Goal: Task Accomplishment & Management: Complete application form

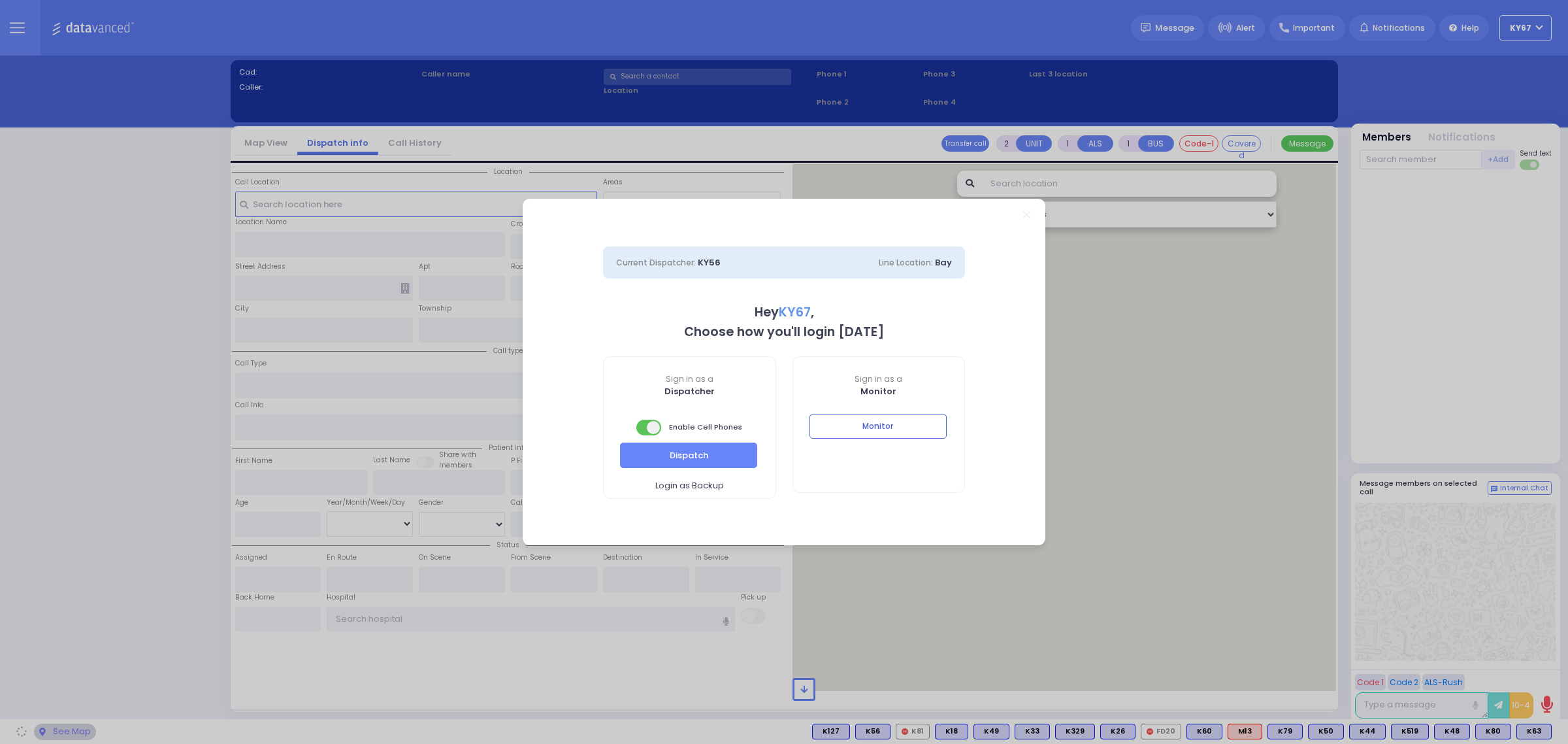
select select "9"
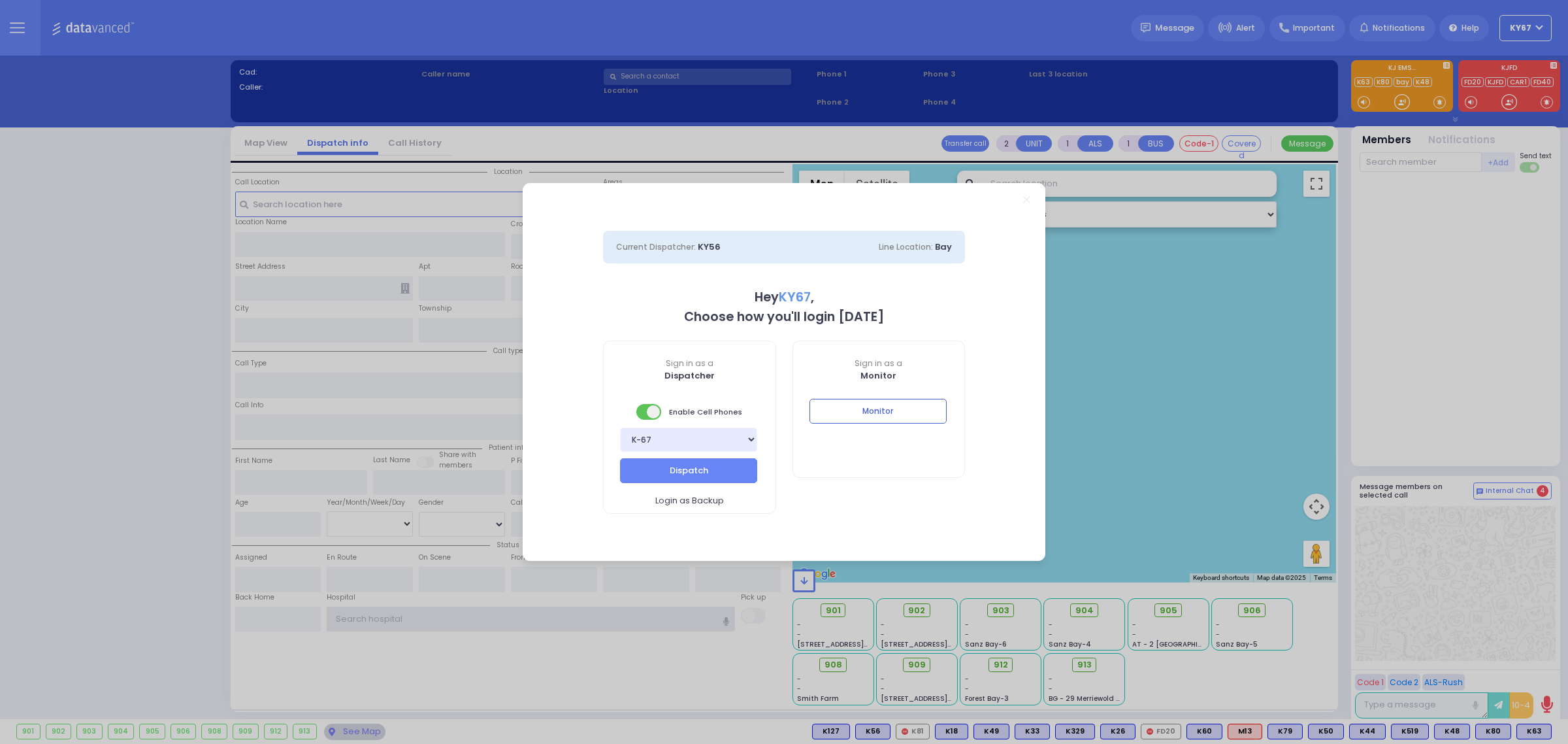
type input "Ky67"
click at [902, 425] on div "Monitor" at bounding box center [878, 421] width 172 height 44
click at [899, 415] on button "Monitor" at bounding box center [877, 411] width 137 height 25
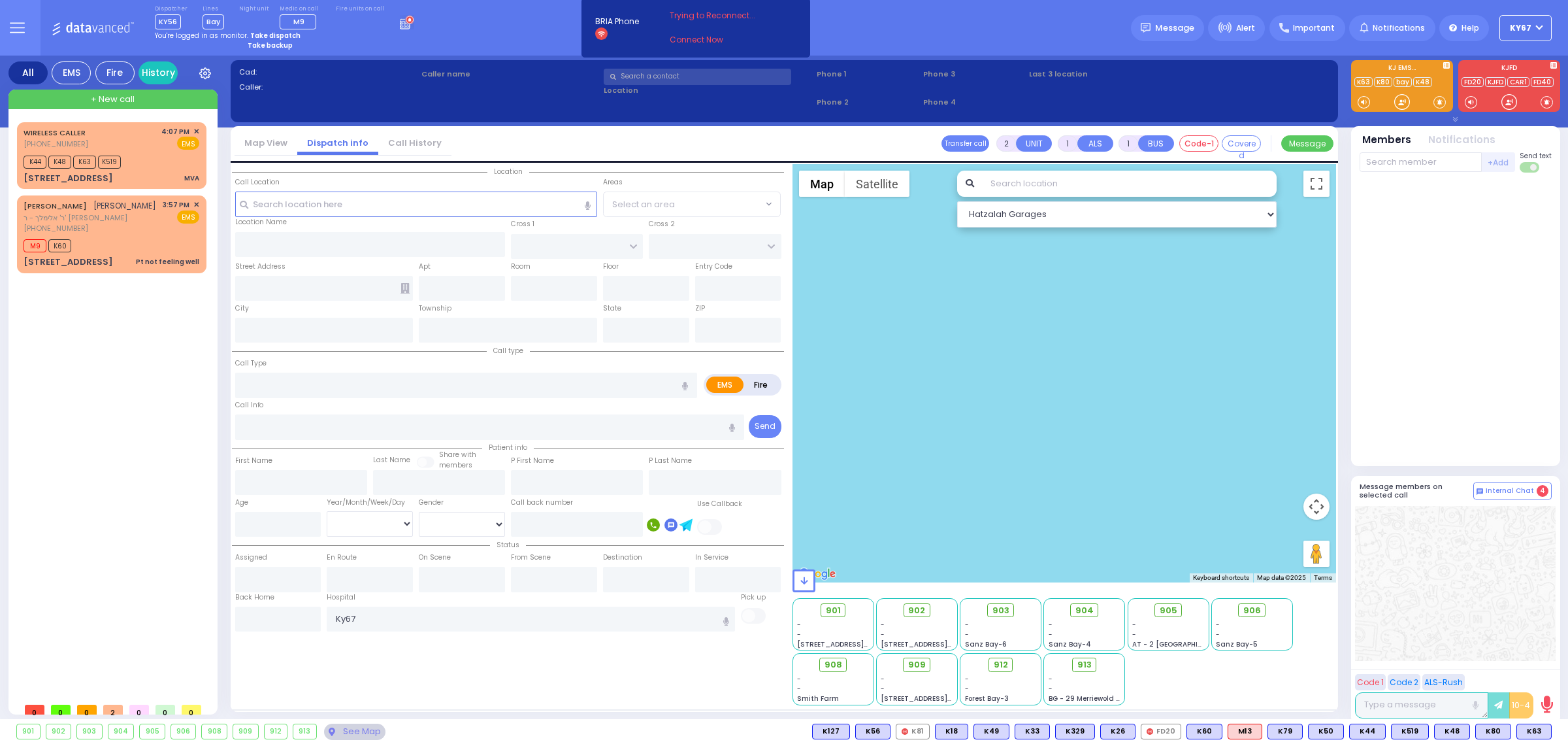
click at [400, 28] on icon at bounding box center [406, 22] width 14 height 14
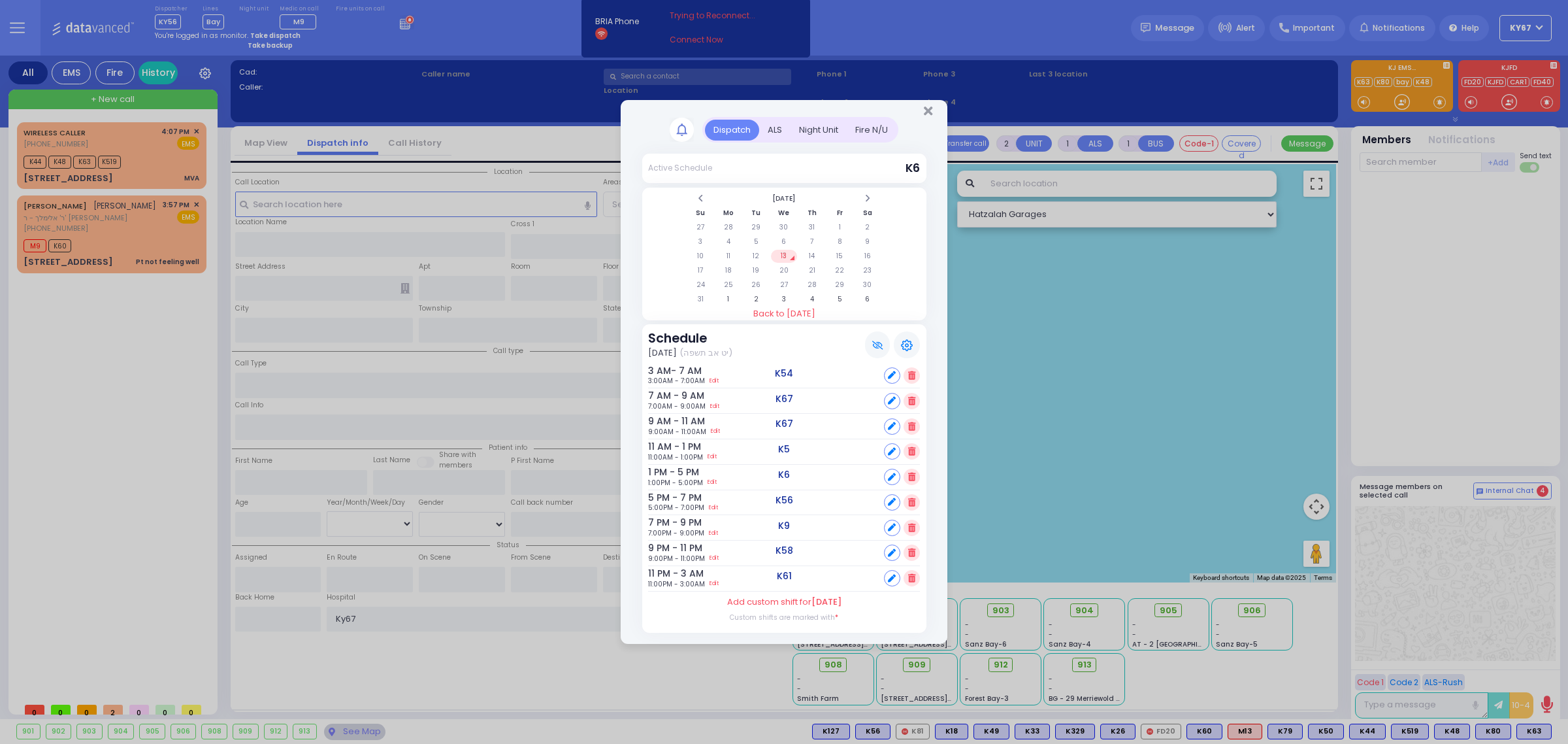
click at [890, 477] on icon at bounding box center [892, 477] width 8 height 8
select select
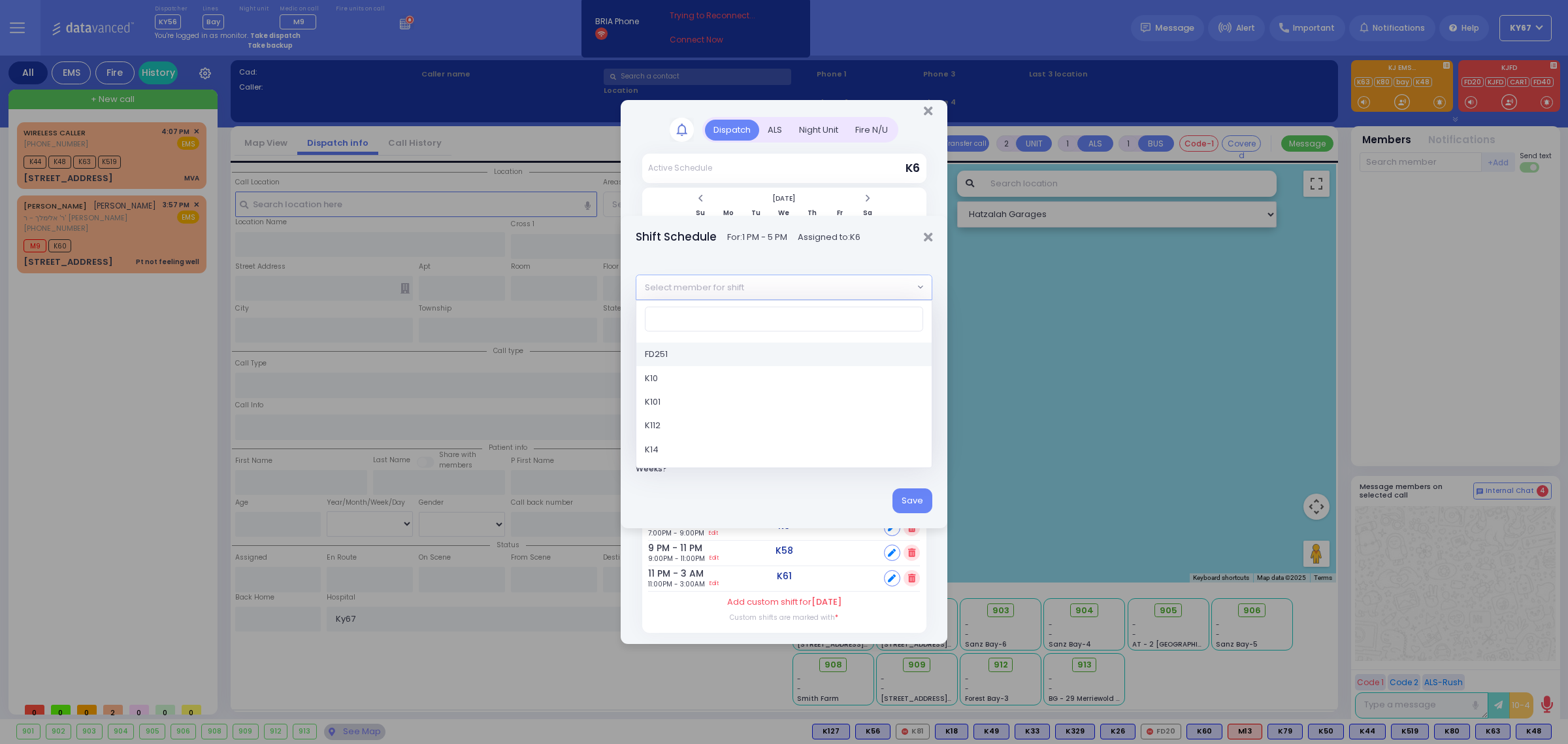
click at [683, 285] on span "Select member for shift" at bounding box center [694, 287] width 99 height 13
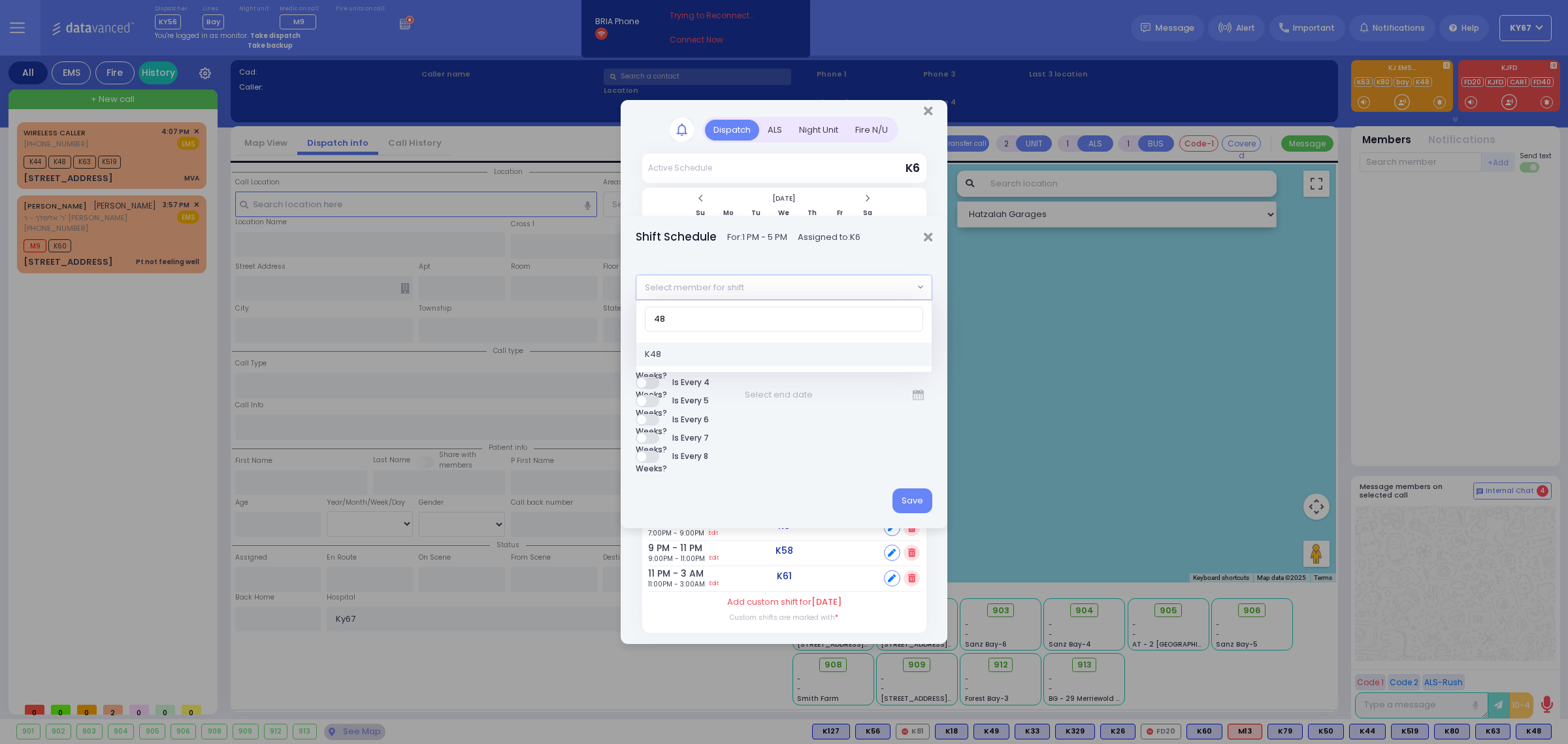
type input "48"
select select "730468a9-83f5-4057-82d6-1fb56d69bdfb"
click at [895, 492] on button "Save" at bounding box center [912, 501] width 39 height 25
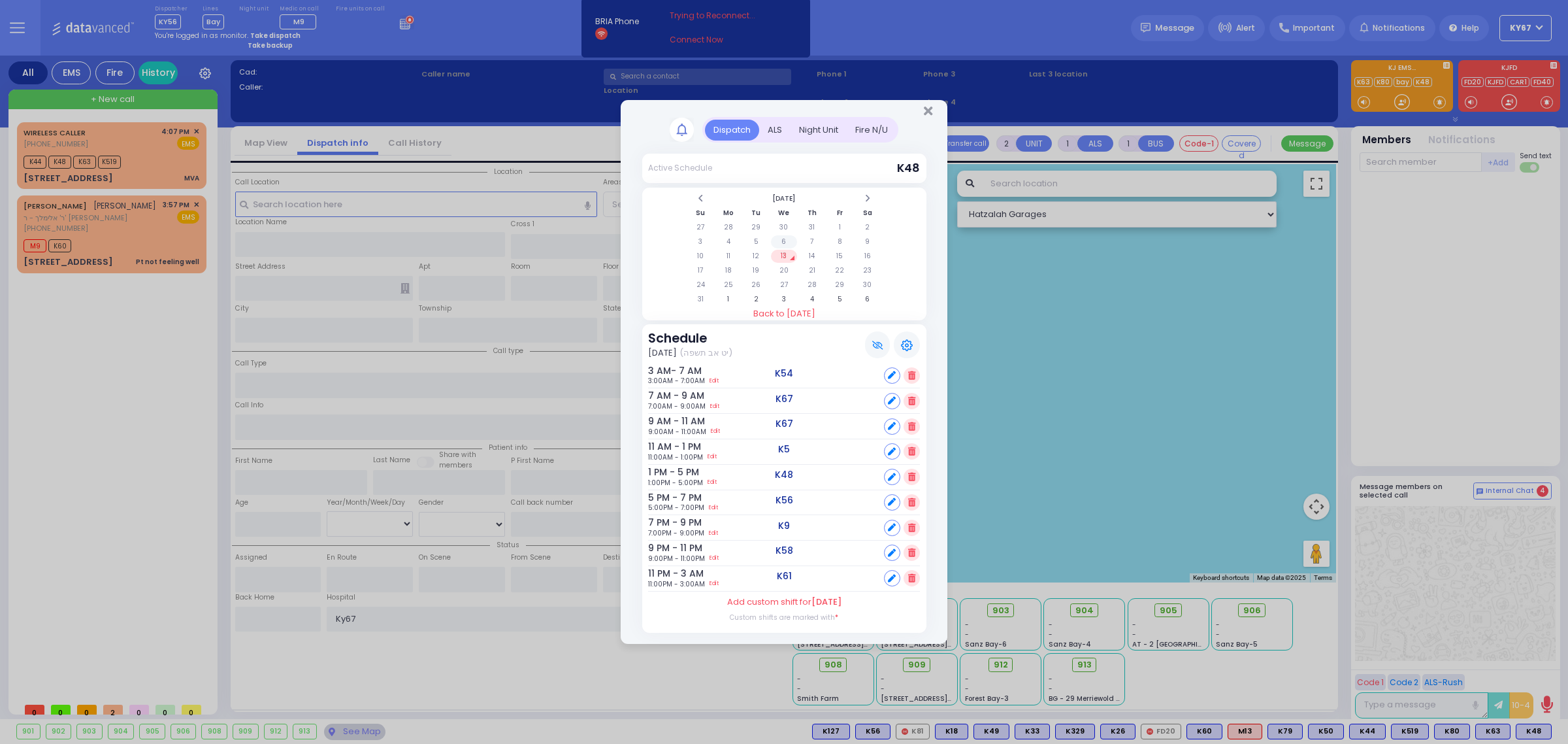
click at [781, 240] on td "6" at bounding box center [784, 242] width 27 height 13
click at [894, 475] on icon at bounding box center [892, 477] width 8 height 8
select select
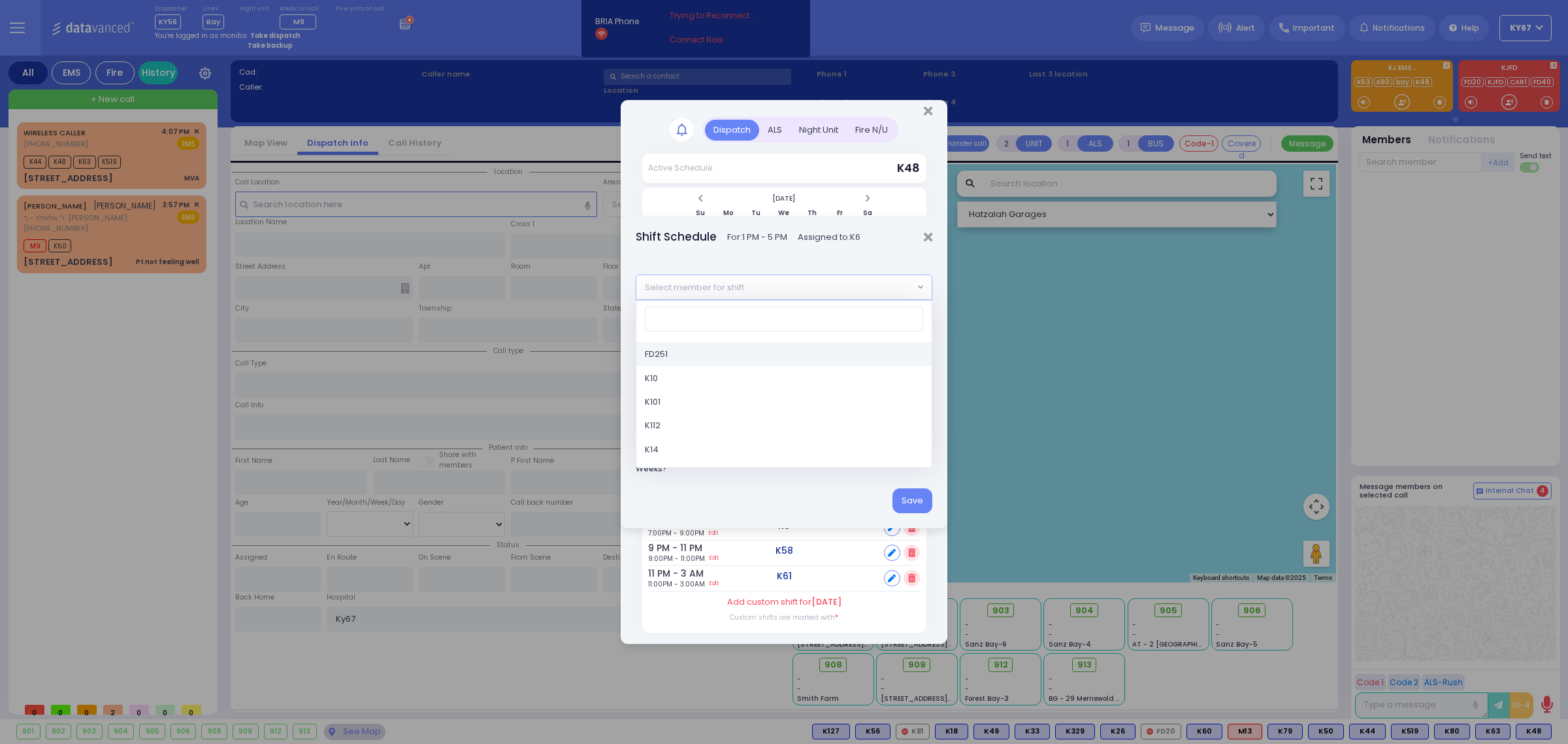
click at [801, 285] on span "Select member for shift" at bounding box center [774, 286] width 278 height 23
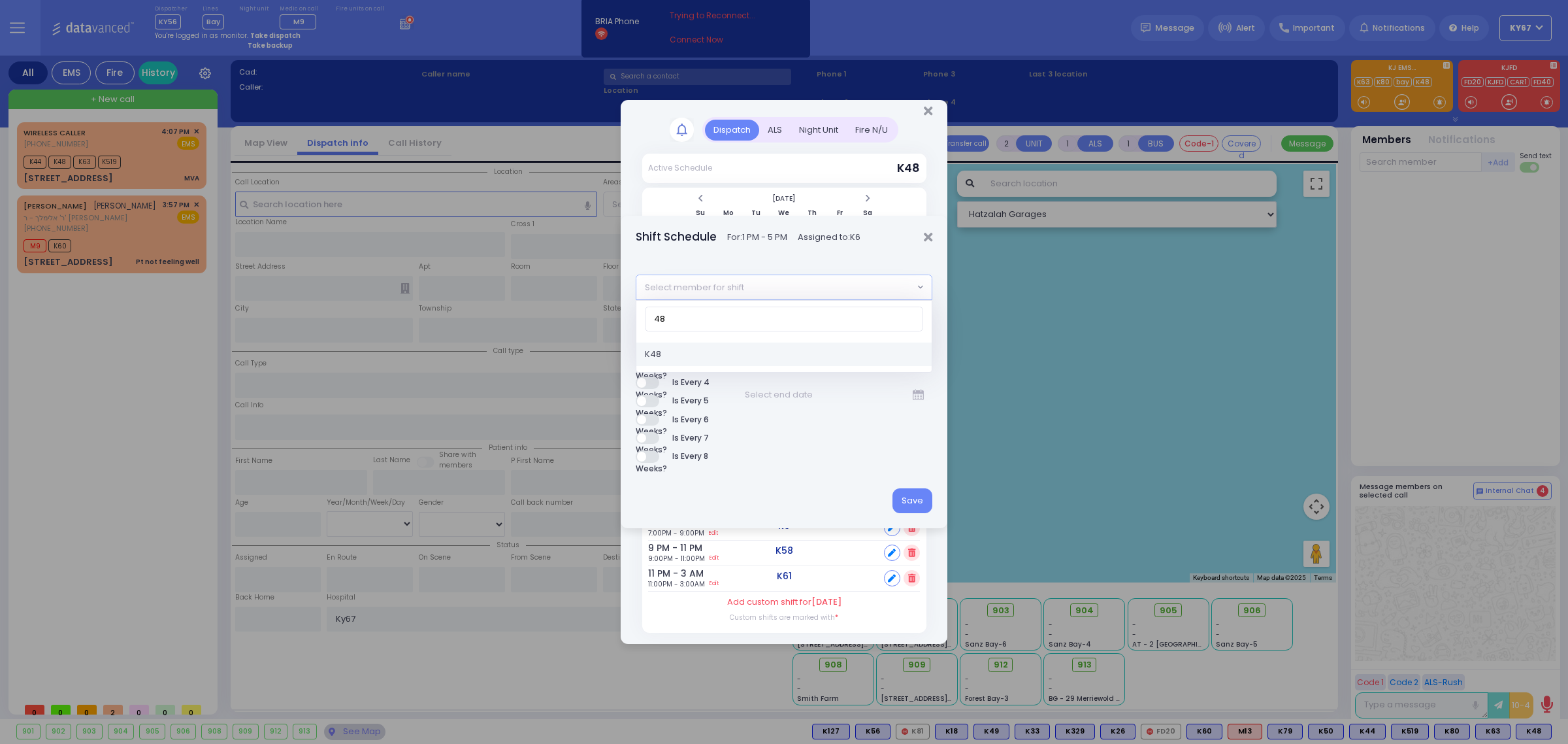
type input "48"
select select "730468a9-83f5-4057-82d6-1fb56d69bdfb"
click at [900, 498] on button "Save" at bounding box center [912, 501] width 39 height 25
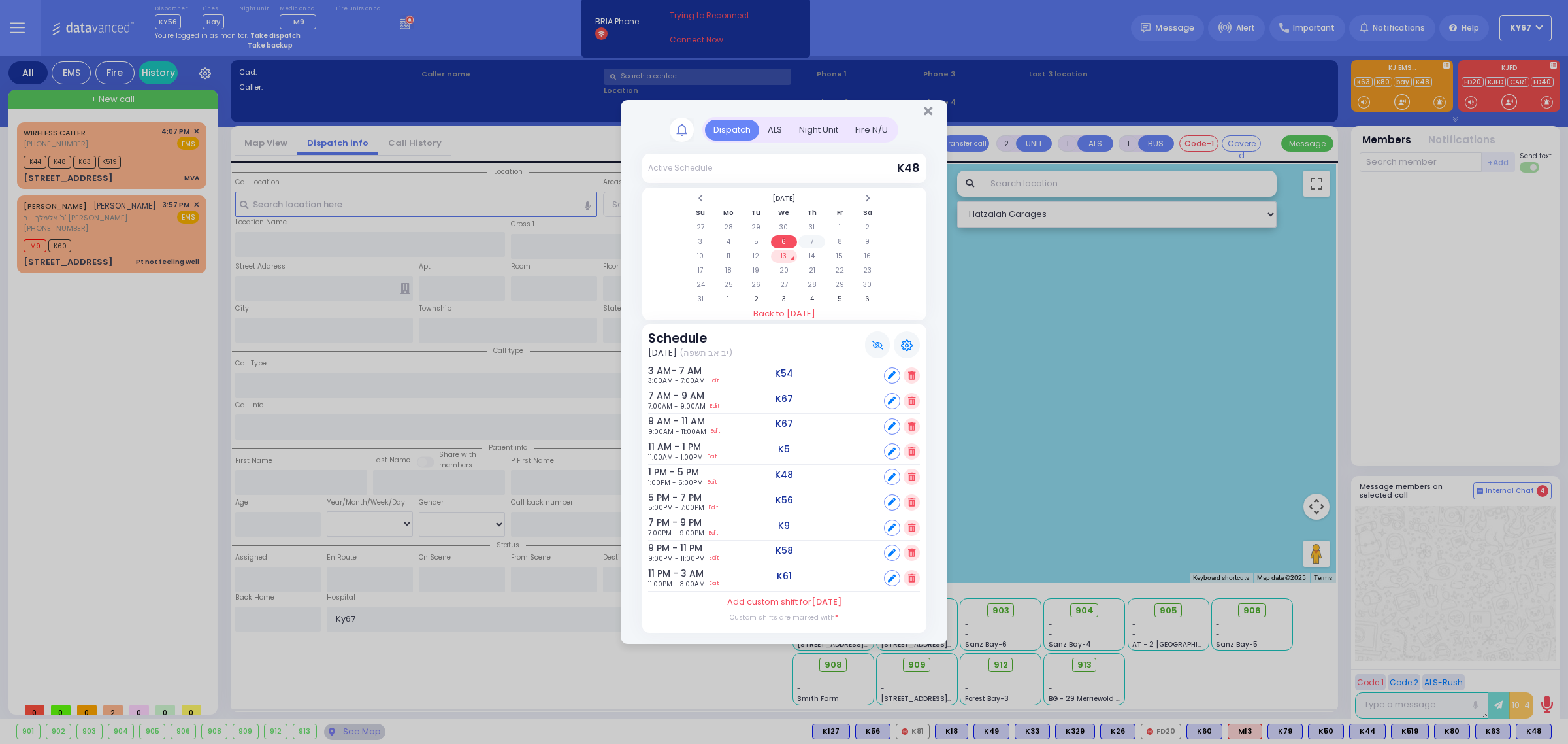
click at [809, 239] on td "7" at bounding box center [812, 242] width 27 height 13
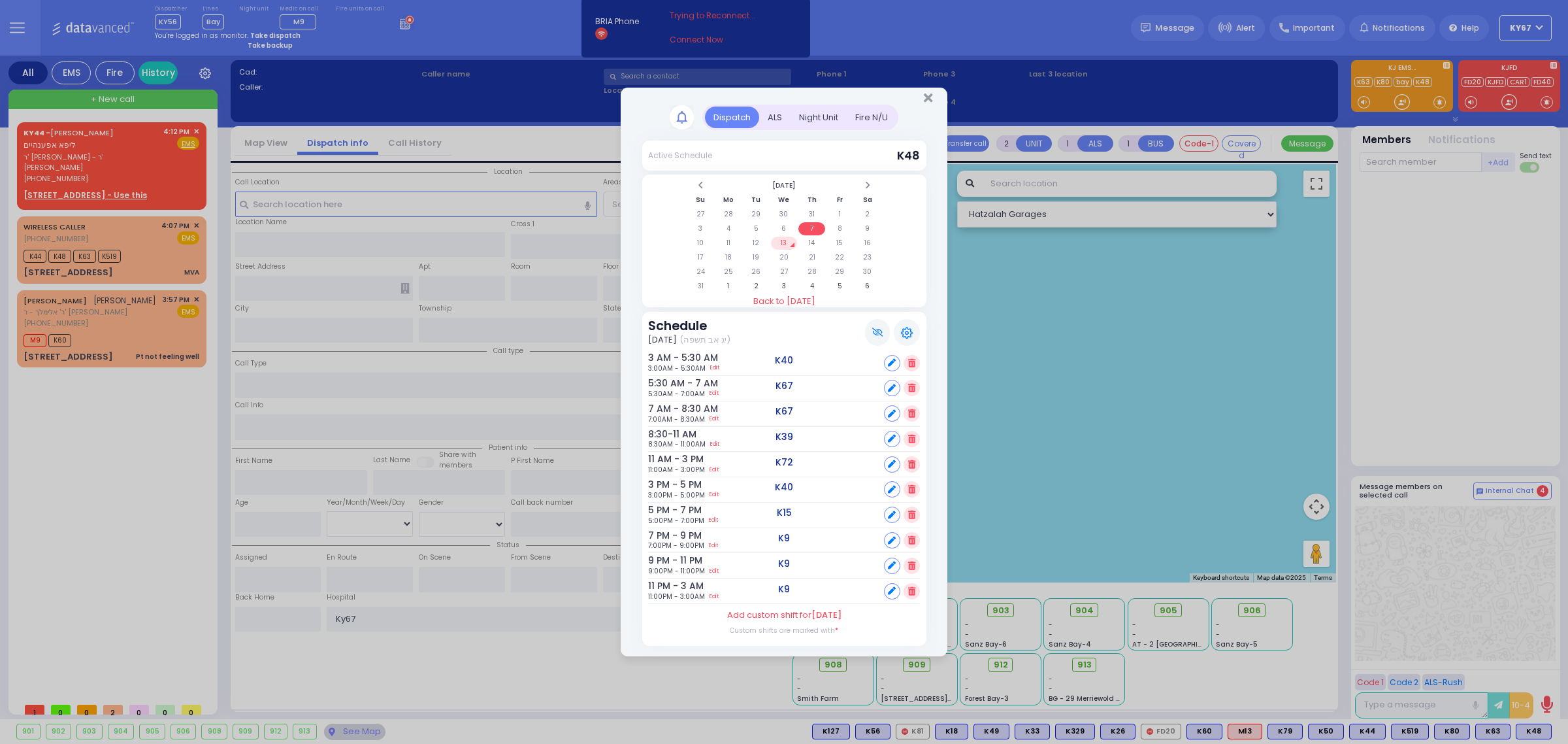
drag, startPoint x: 889, startPoint y: 462, endPoint x: 883, endPoint y: 453, distance: 10.8
click at [890, 462] on icon at bounding box center [892, 464] width 8 height 8
select select
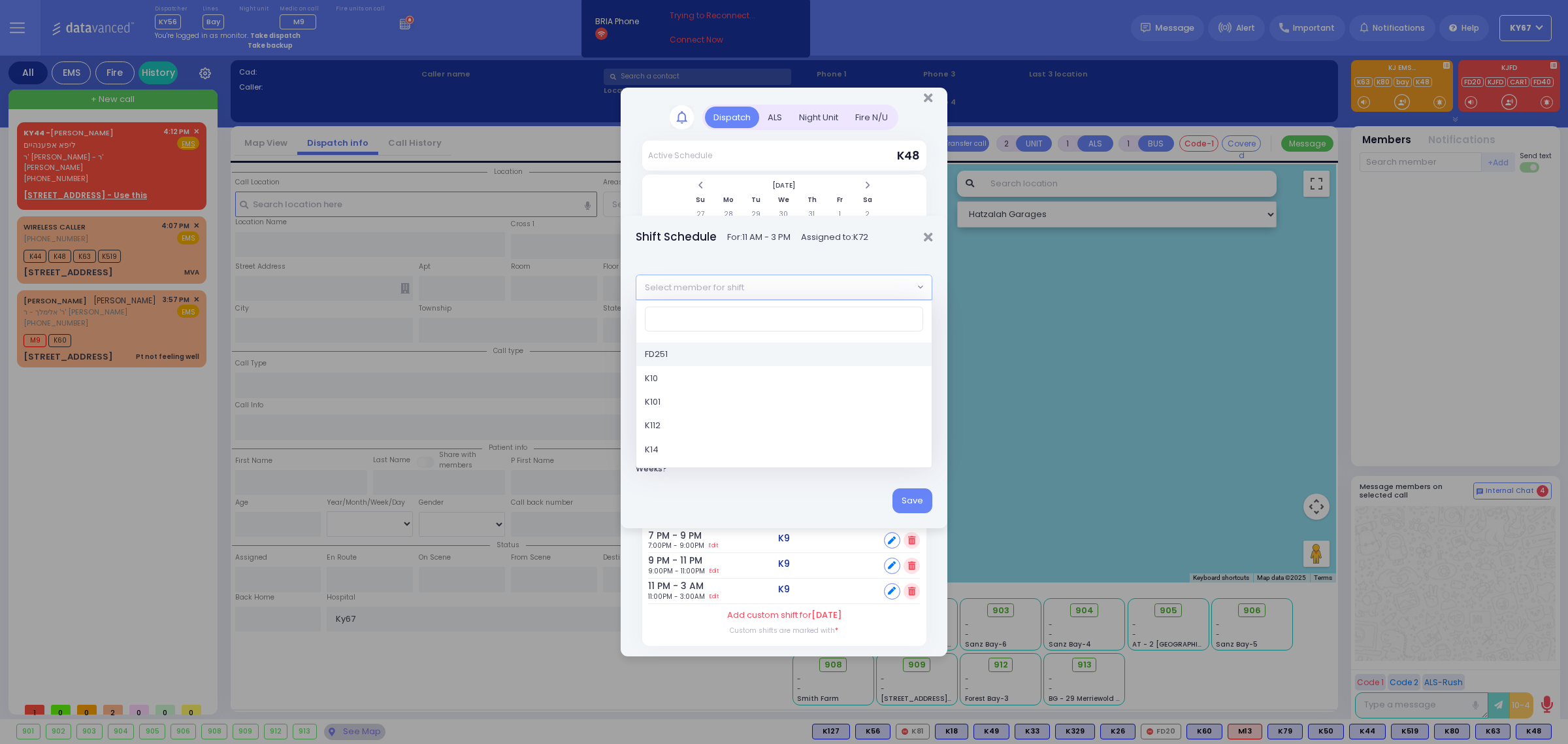
click at [782, 281] on span "Select member for shift" at bounding box center [774, 286] width 278 height 23
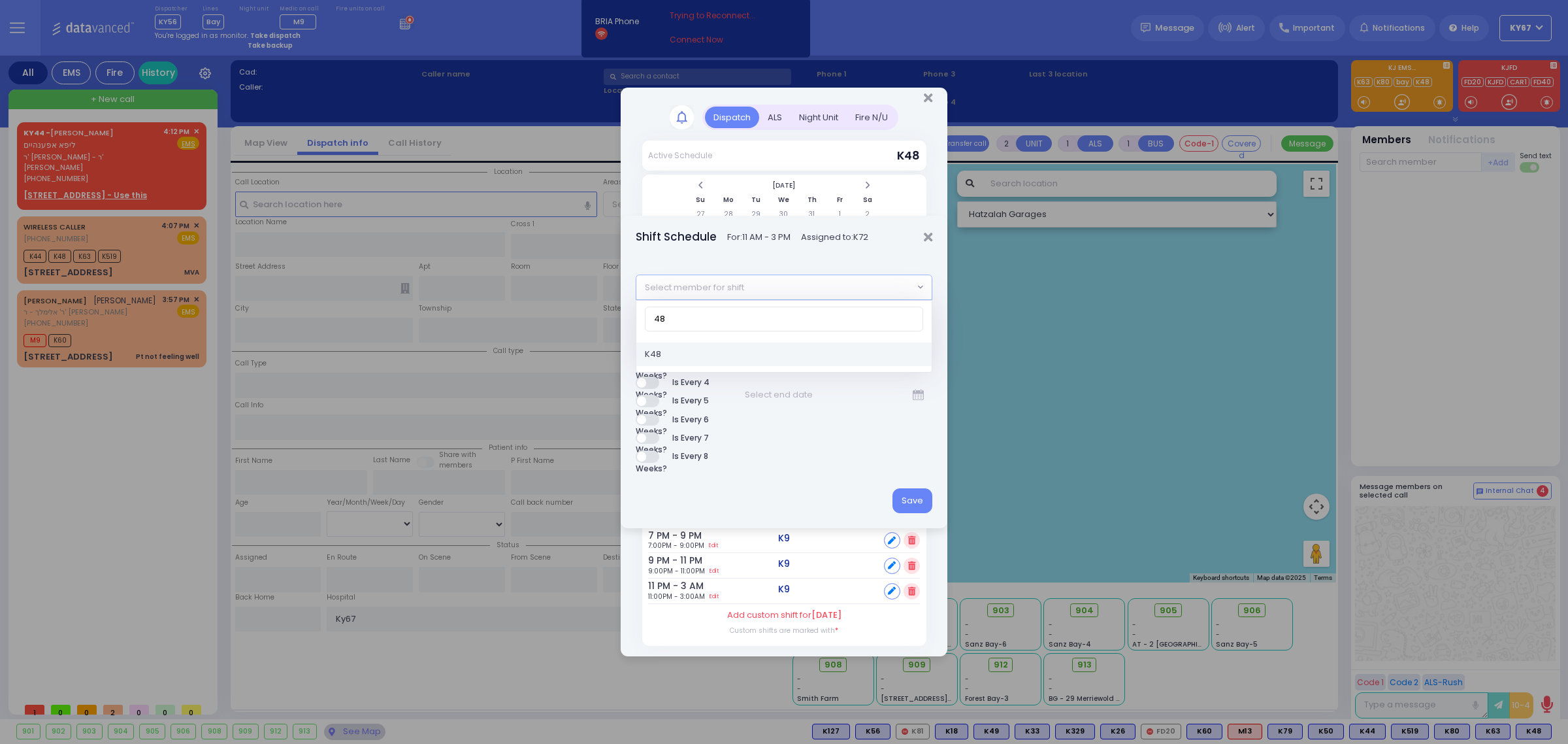
type input "48"
select select "730468a9-83f5-4057-82d6-1fb56d69bdfb"
click at [910, 500] on button "Save" at bounding box center [912, 501] width 39 height 25
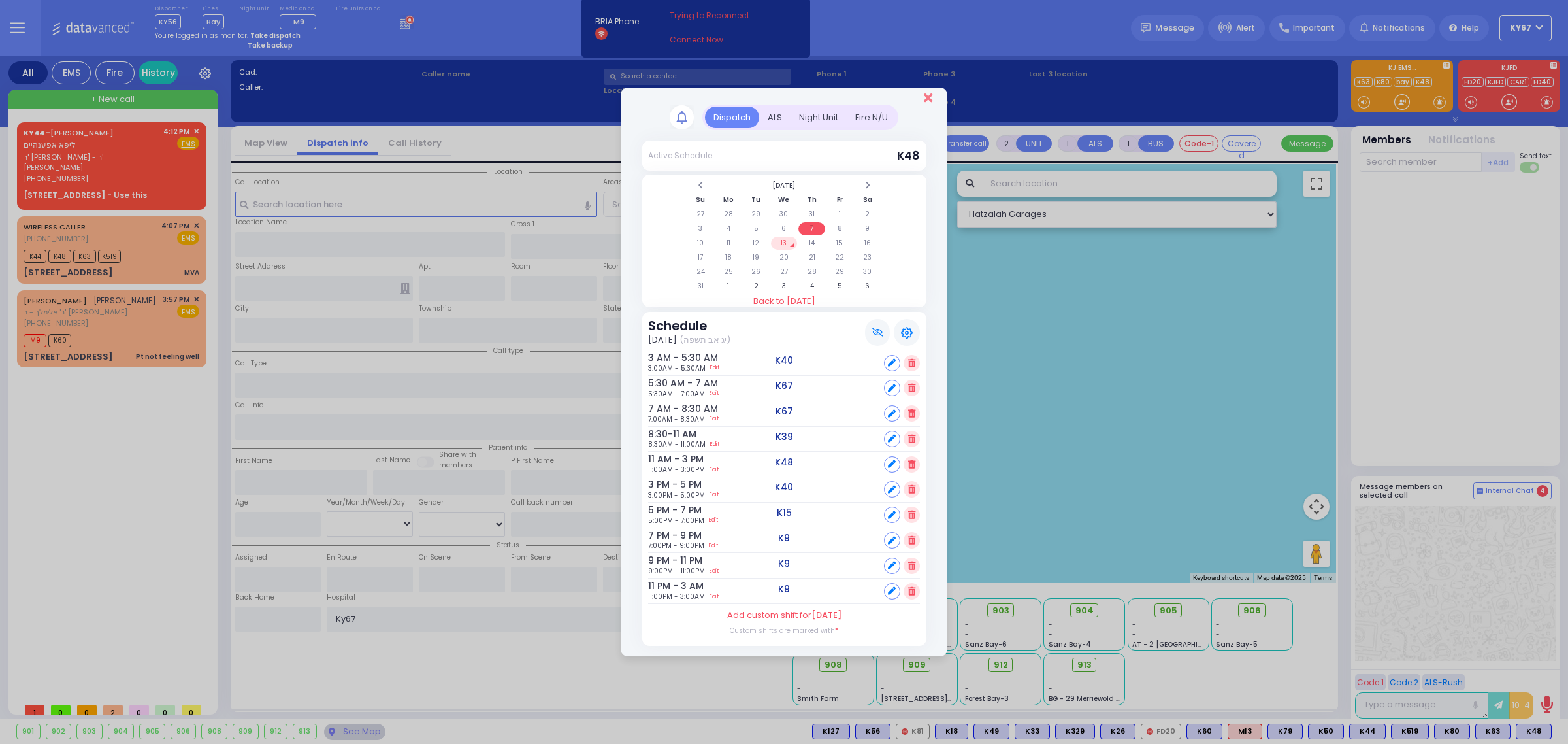
click at [929, 100] on icon "Close" at bounding box center [927, 98] width 9 height 13
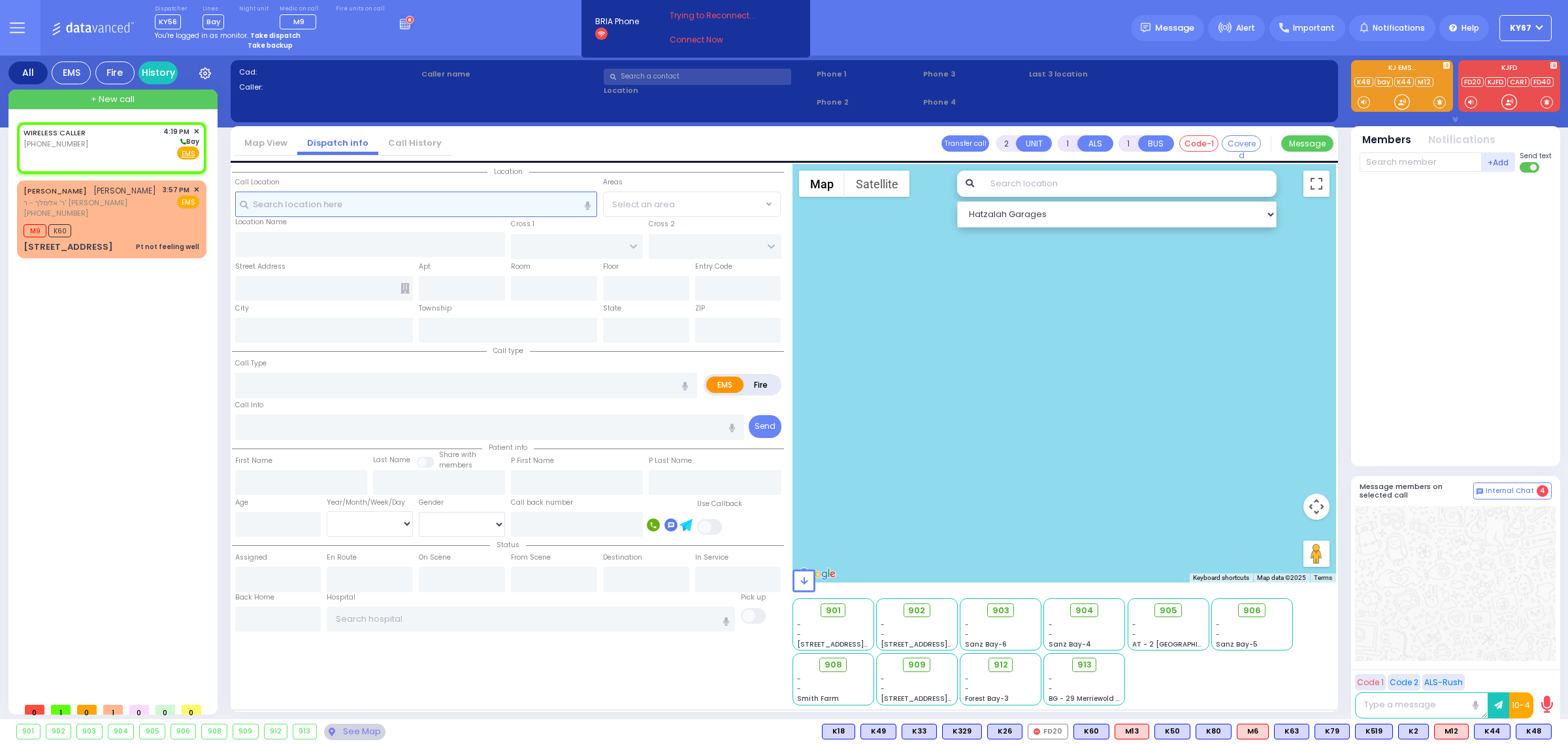
select select
radio input "true"
select select
type input "16:19"
select select "Hatzalah Garages"
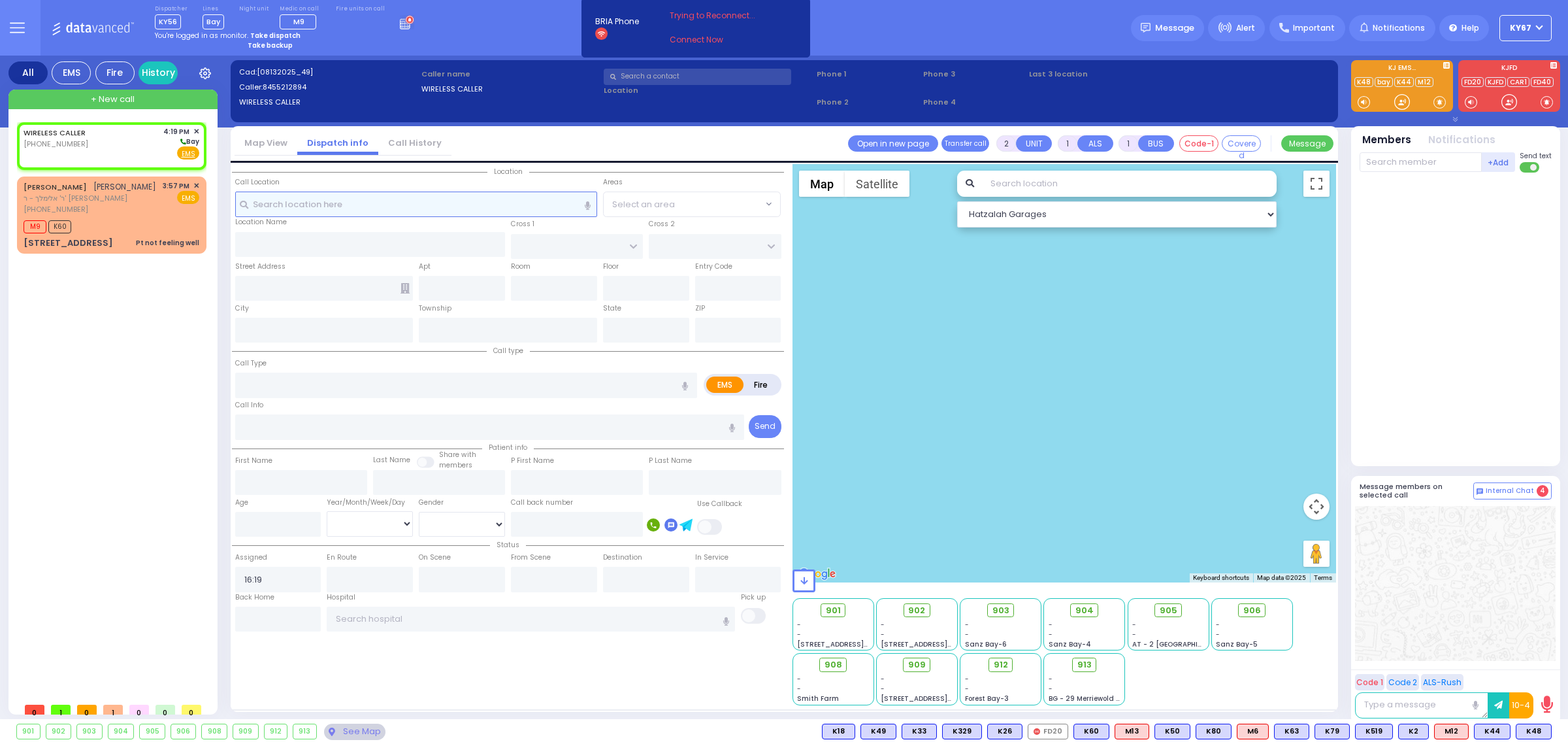
select select
radio input "true"
select select
select select "Hatzalah Garages"
select select
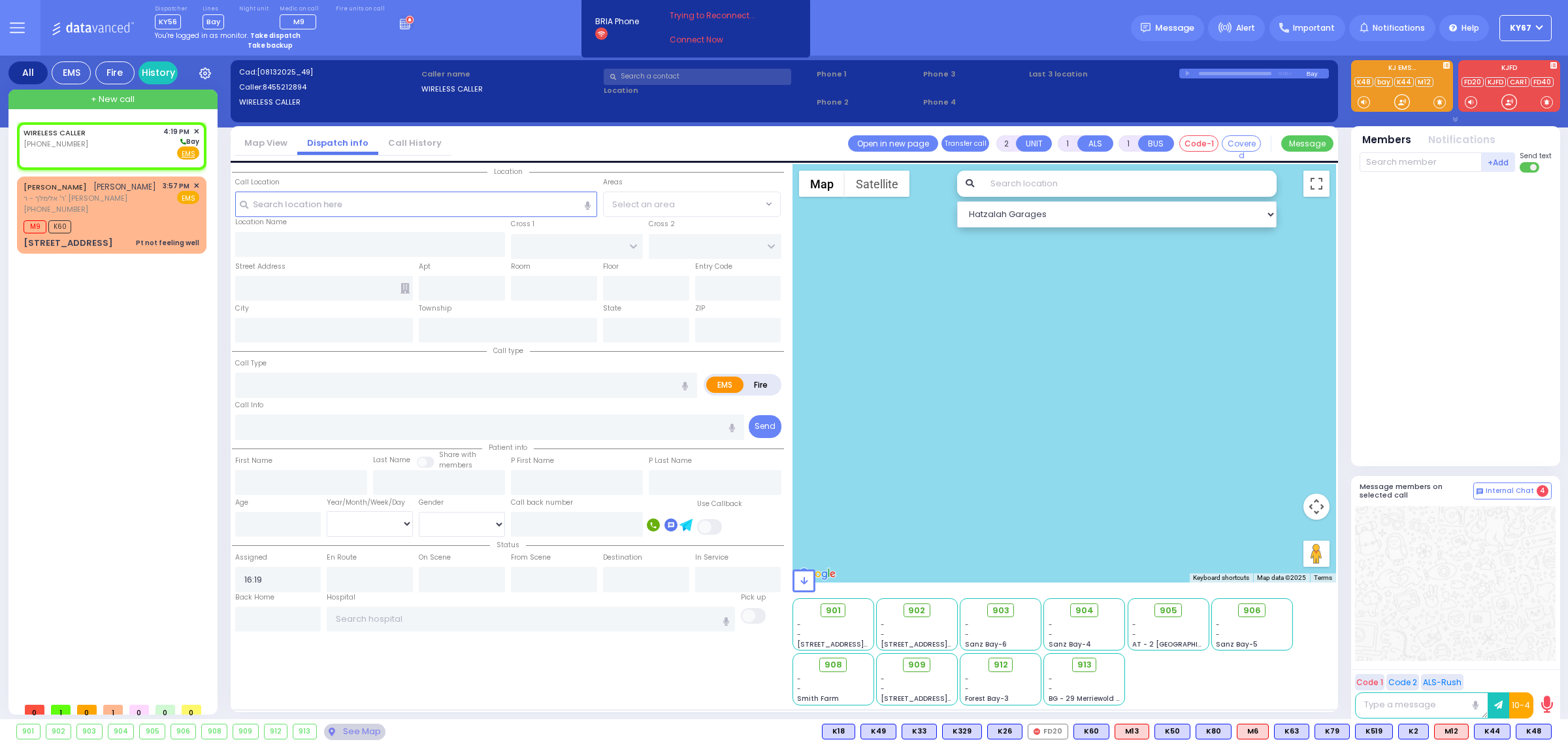
radio input "true"
select select
select select "Hatzalah Garages"
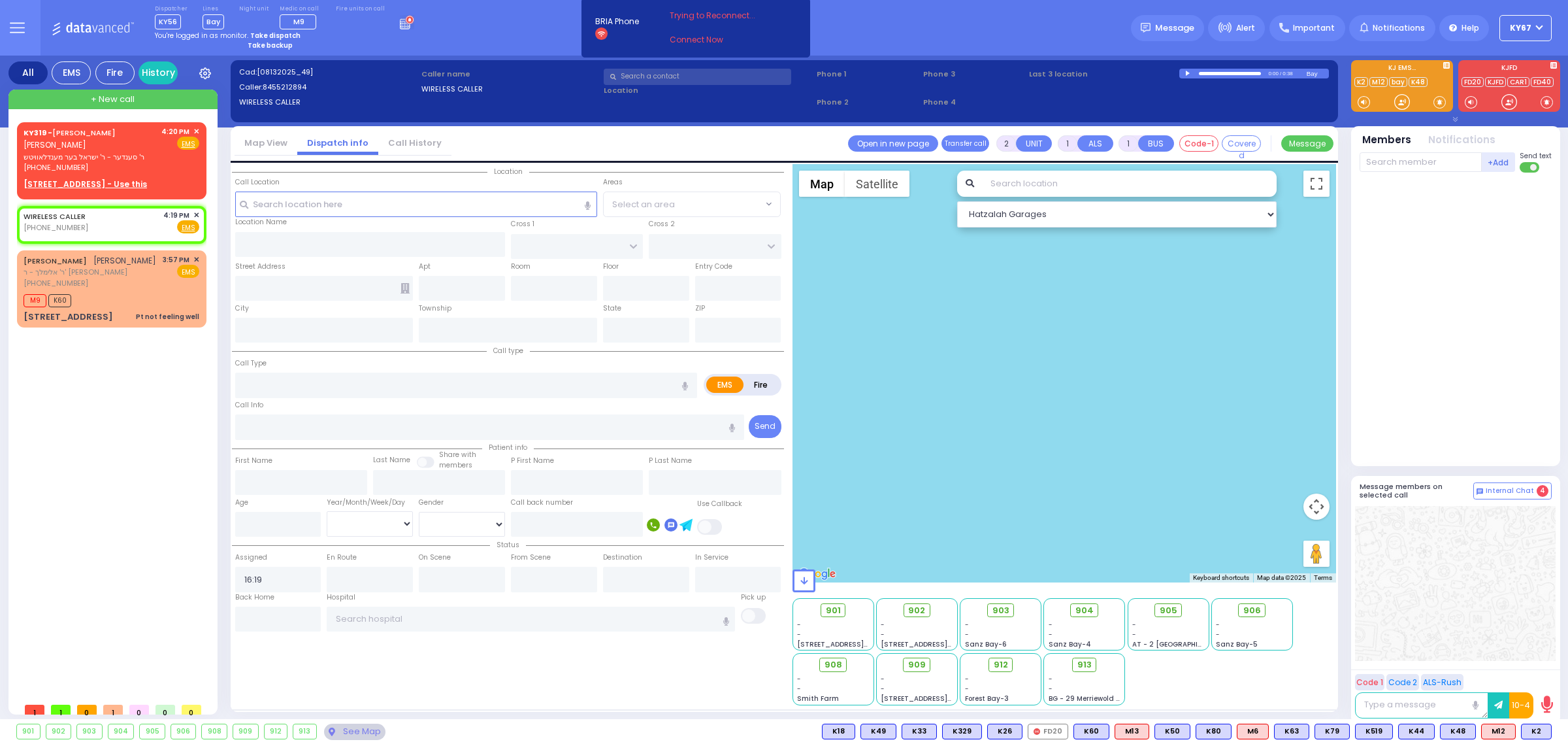
click at [99, 657] on div "KY319 - YIDA DEUTSCH יודא דייטש ר' סענדער - ר' ישראל בער מענדלאוויטש (917) 502-…" at bounding box center [114, 409] width 195 height 574
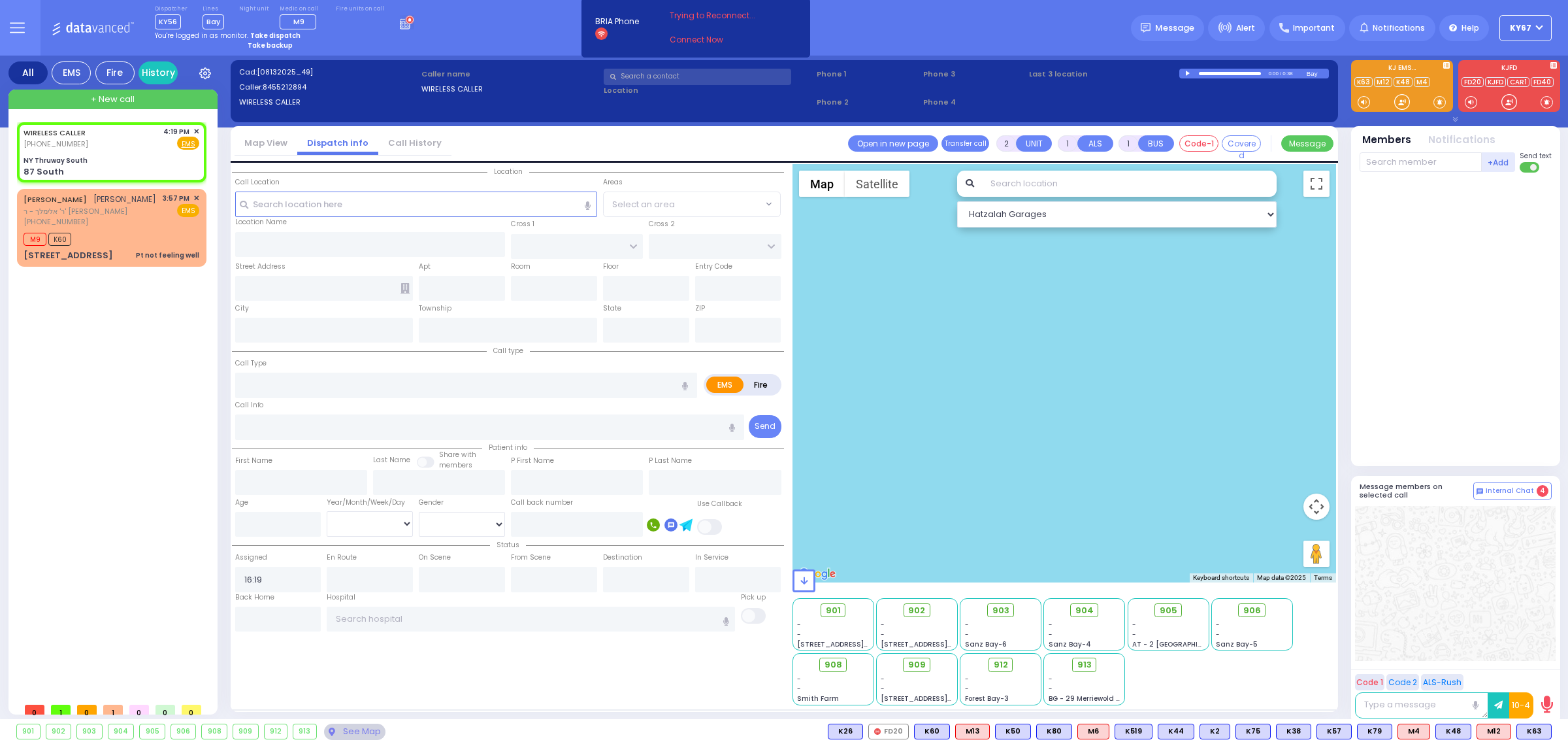
select select
radio input "true"
select select
select select "Hatzalah Garages"
type input "NY Thruway South"
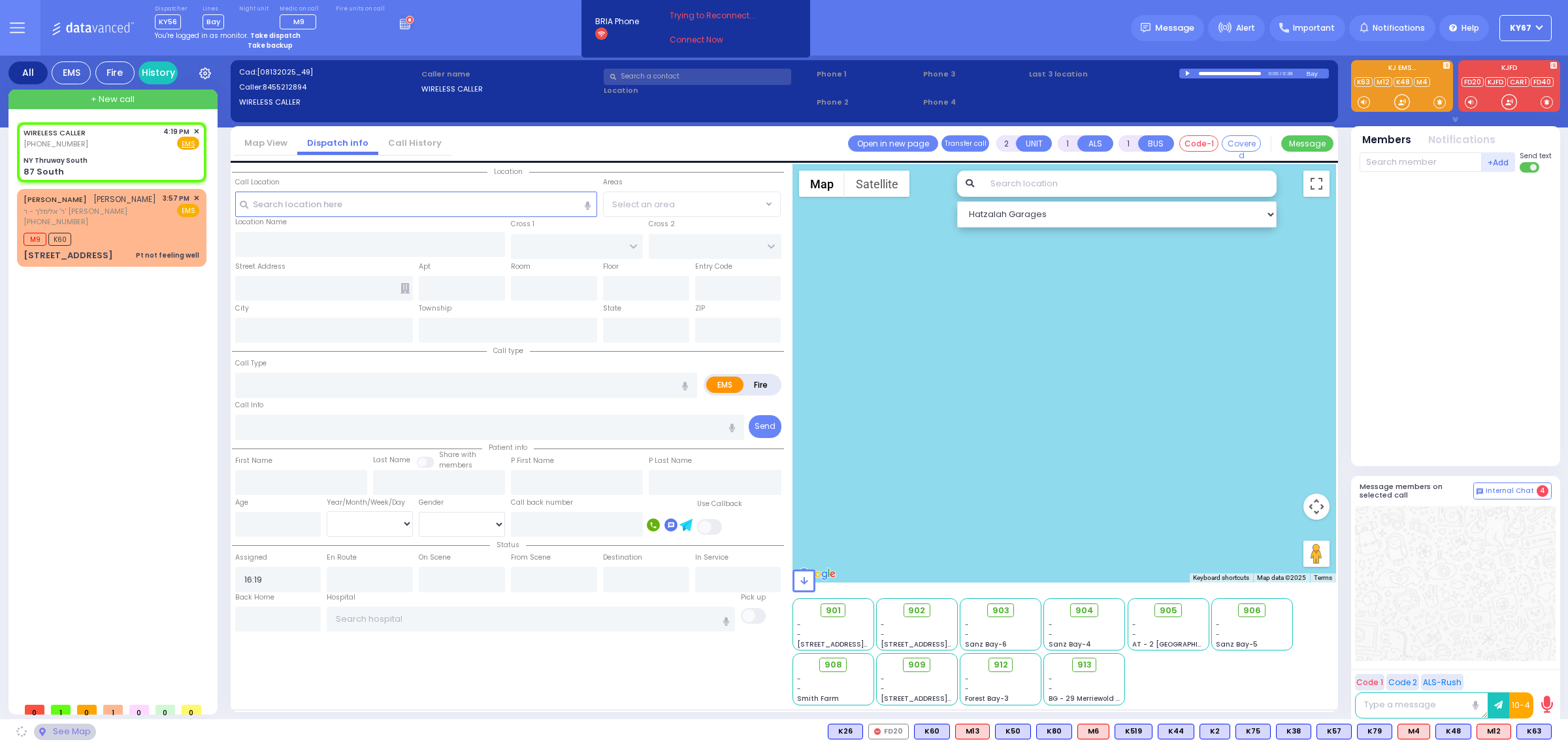
type input "87 South"
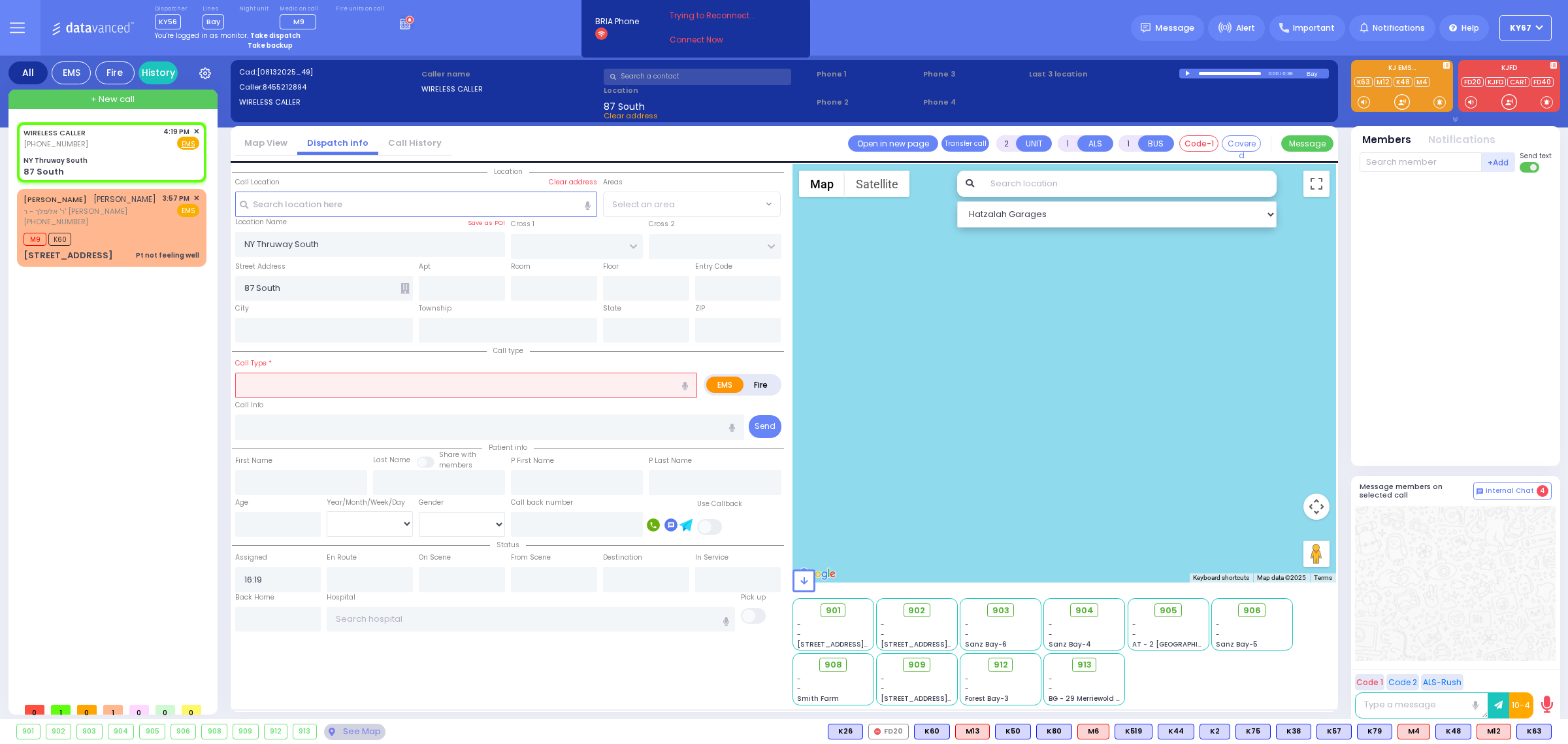
select select
radio input "true"
select select
select select "Hatzalah Garages"
type input "Monroe"
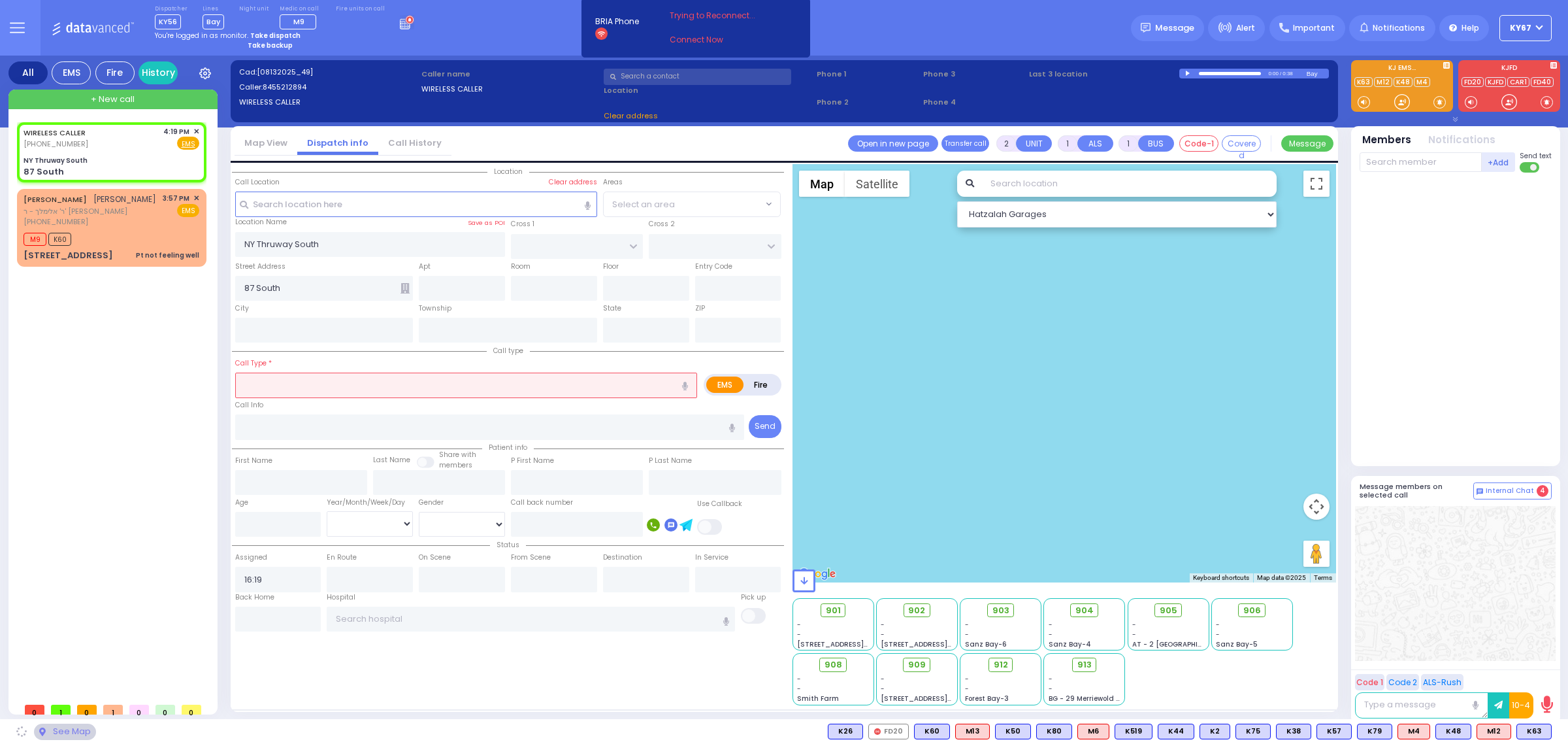
type input "[US_STATE]"
type input "10001"
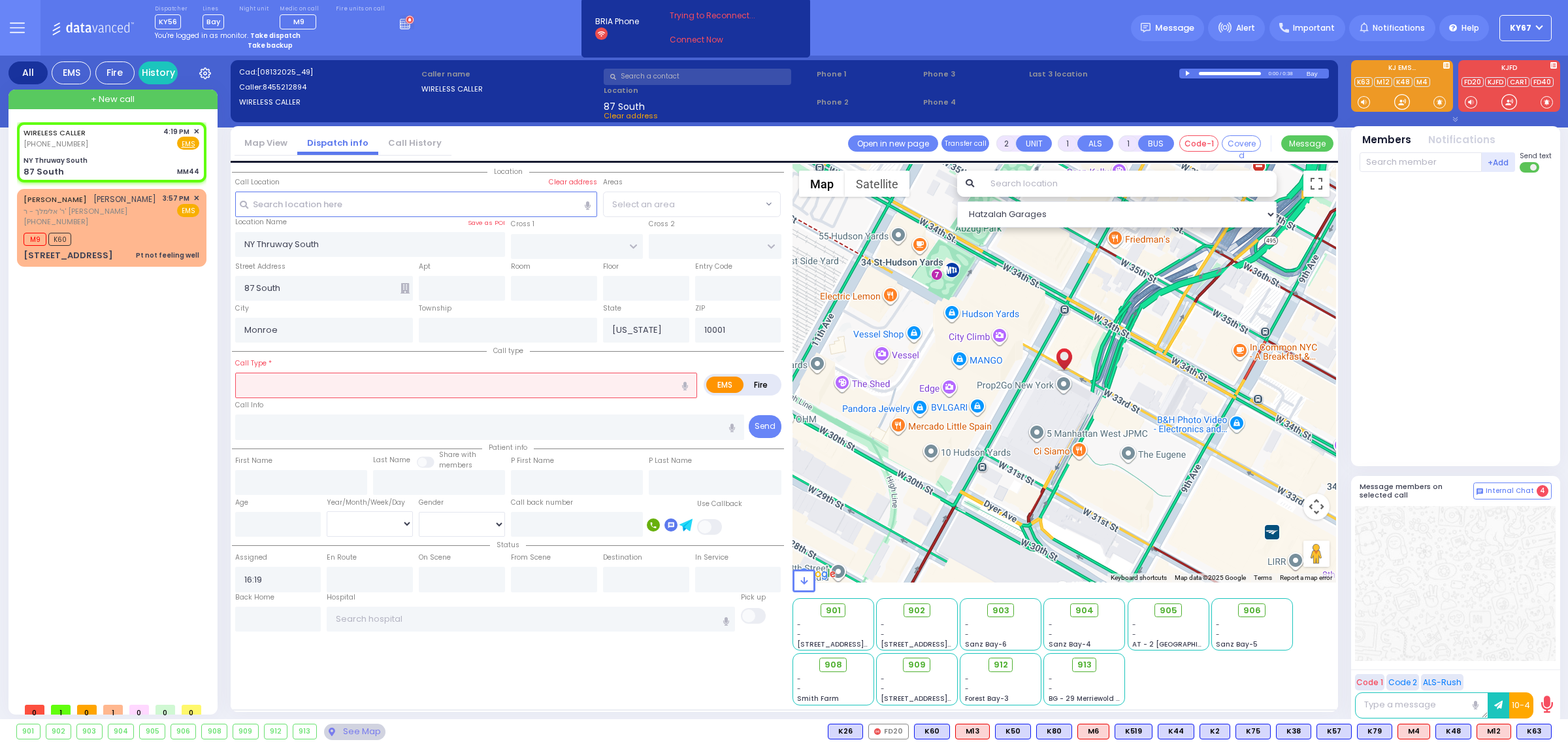
select select
type input "MM44"
radio input "true"
select select
select select "Hatzalah Garages"
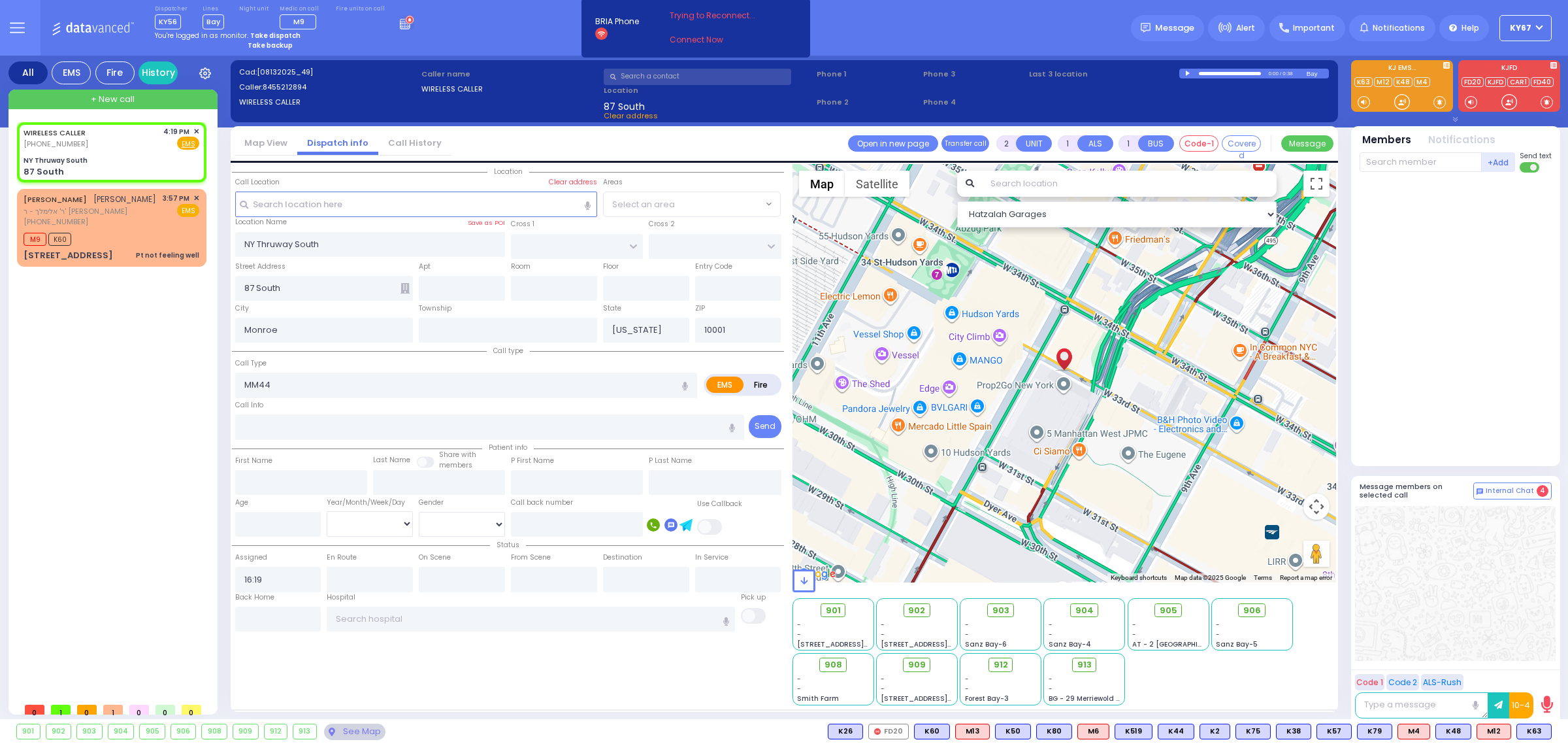
select select
radio input "true"
select select
select select "Hatzalah Garages"
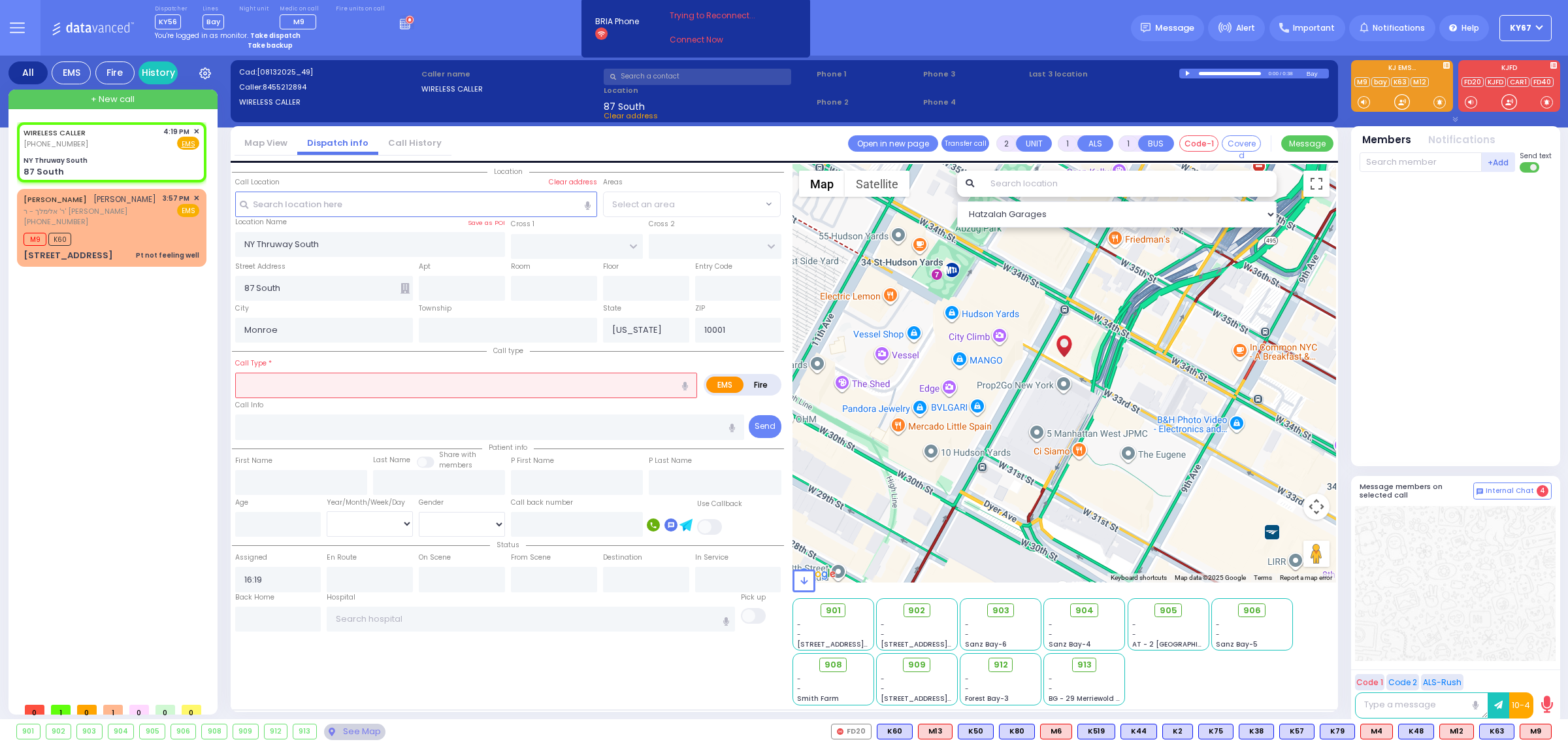
select select
radio input "true"
select select
select select "Hatzalah Garages"
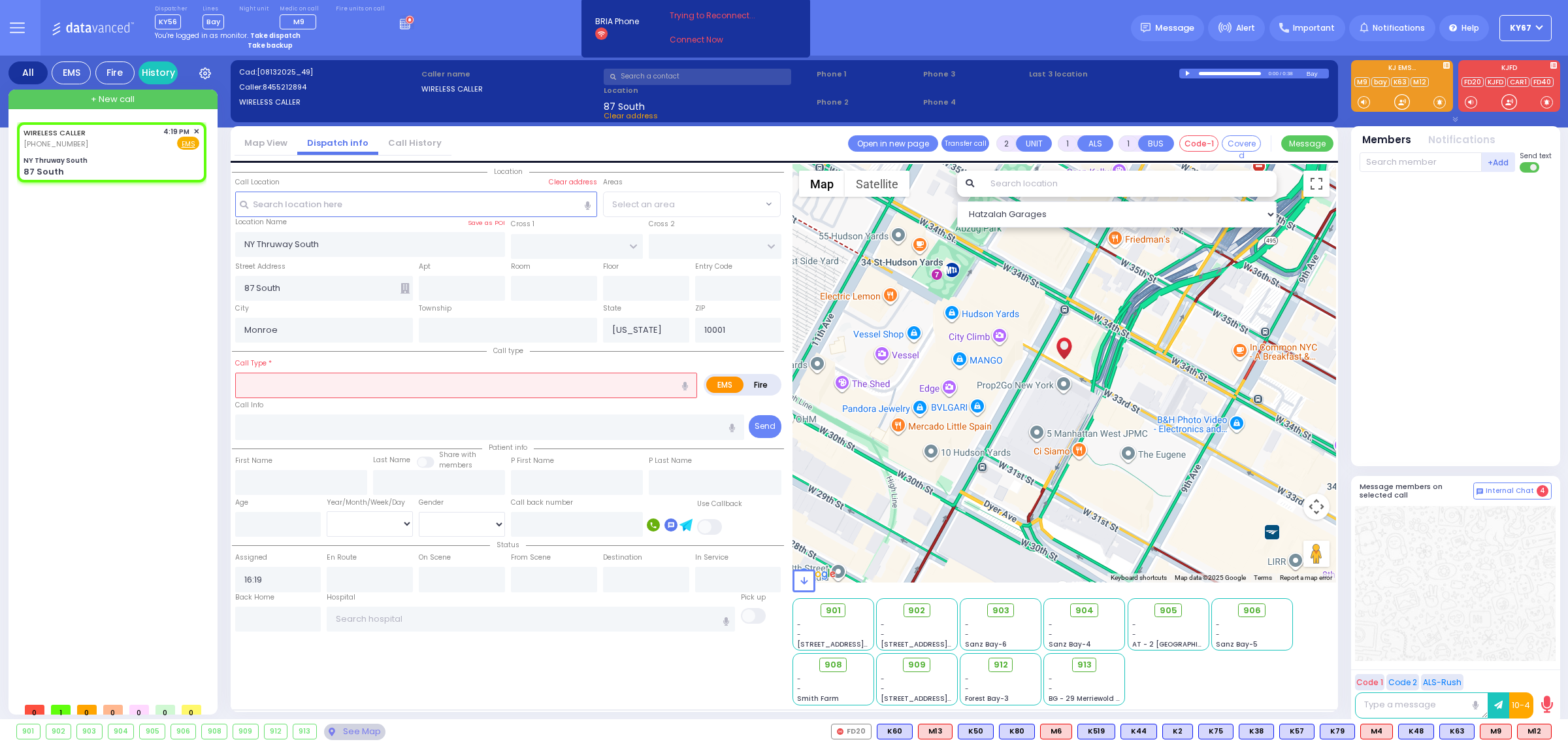
select select
radio input "true"
select select
select select "Hatzalah Garages"
select select
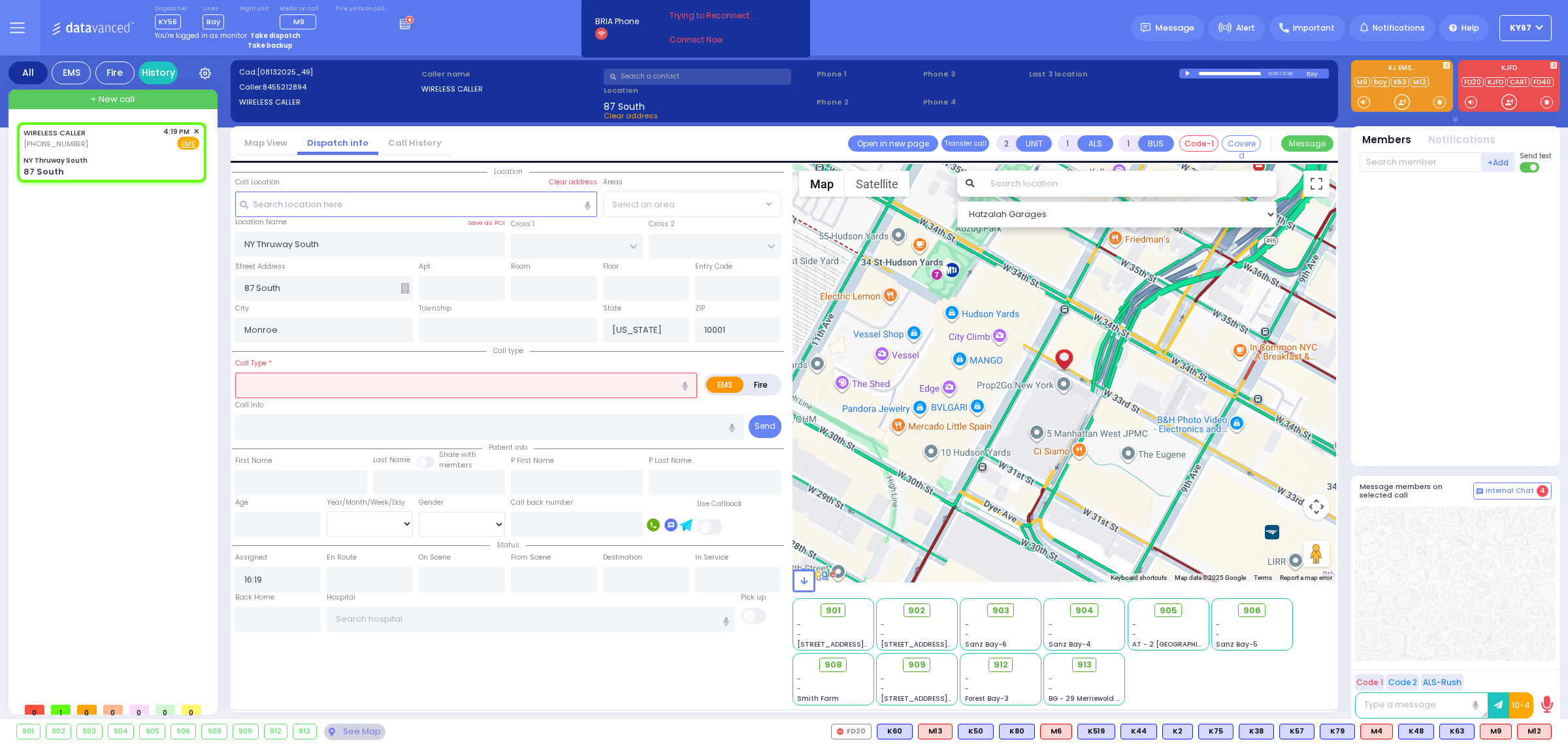
radio input "true"
type input "MM 44"
select select
select select "Hatzalah Garages"
type input "4"
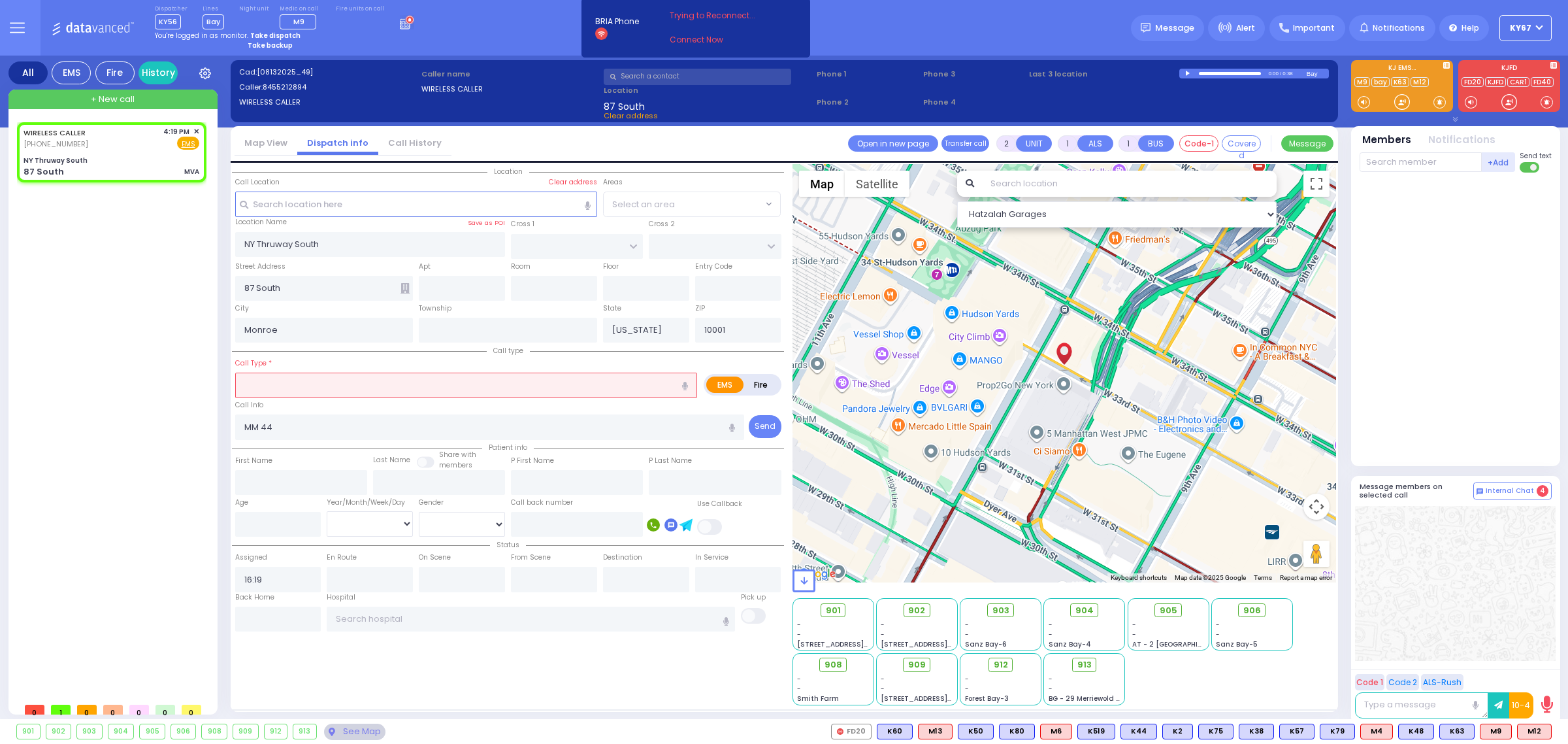
select select
type input "MVA"
radio input "true"
select select
select select "Hatzalah Garages"
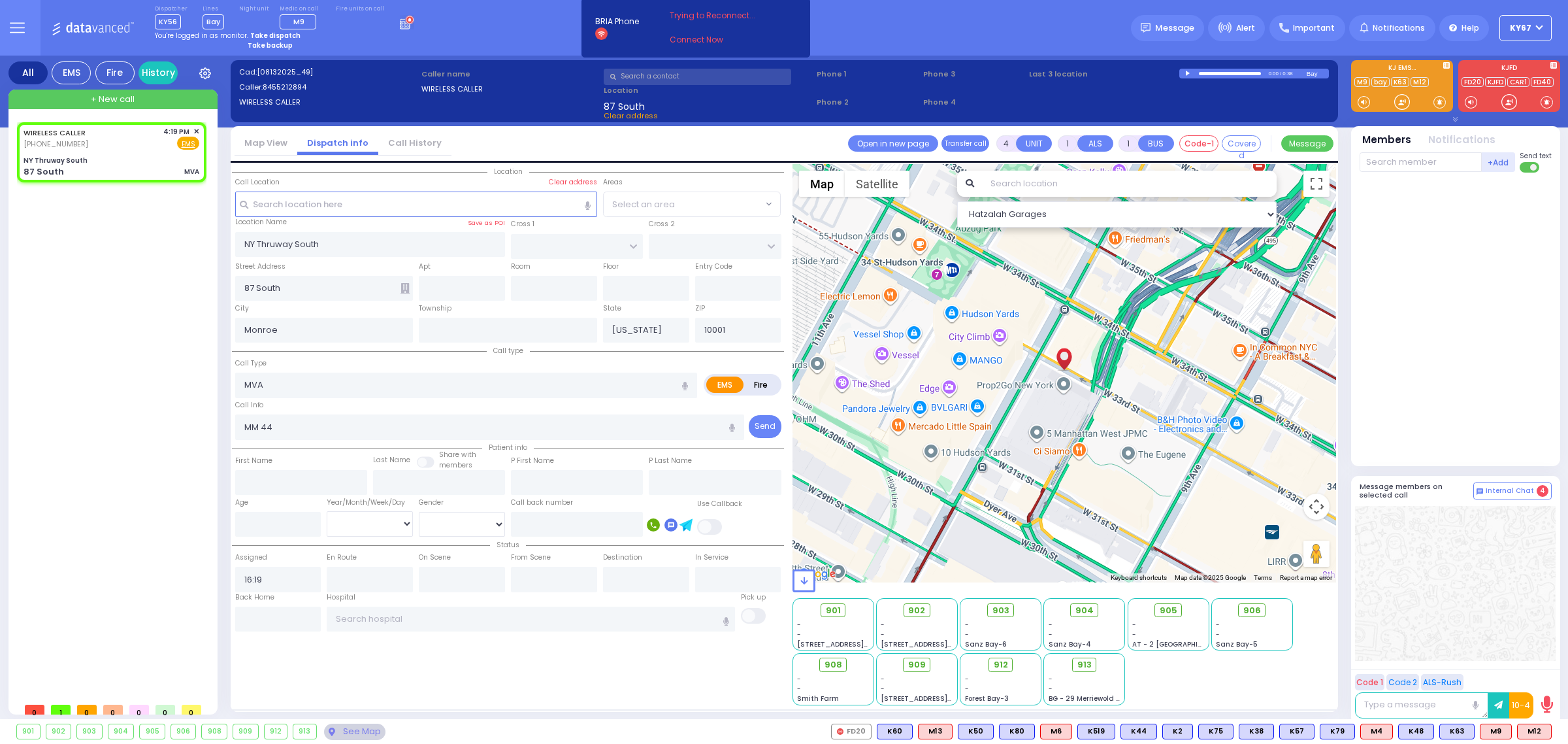
select select
radio input "true"
select select
select select "Hatzalah Garages"
select select
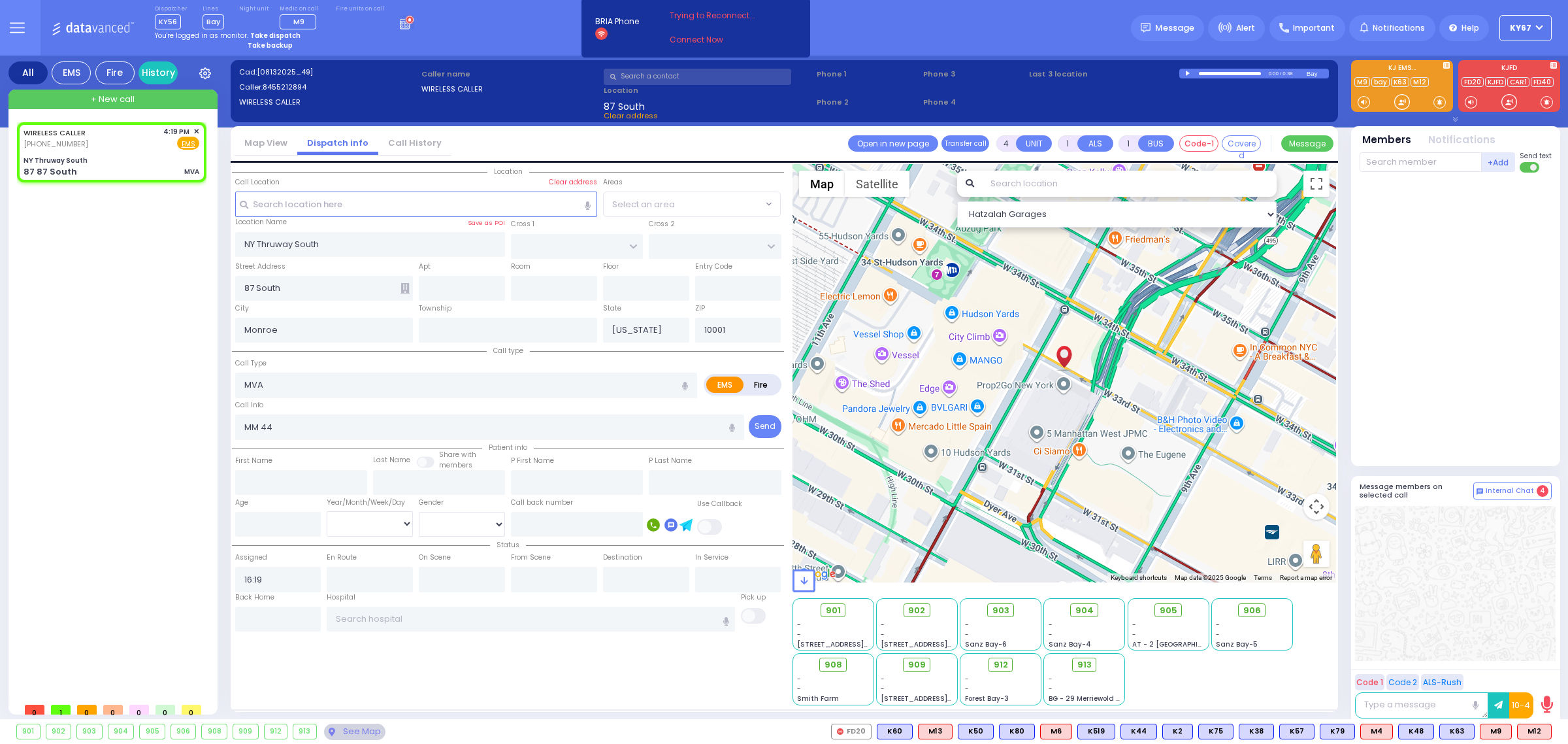
radio input "true"
select select
select select "Hatzalah Garages"
select select
radio input "true"
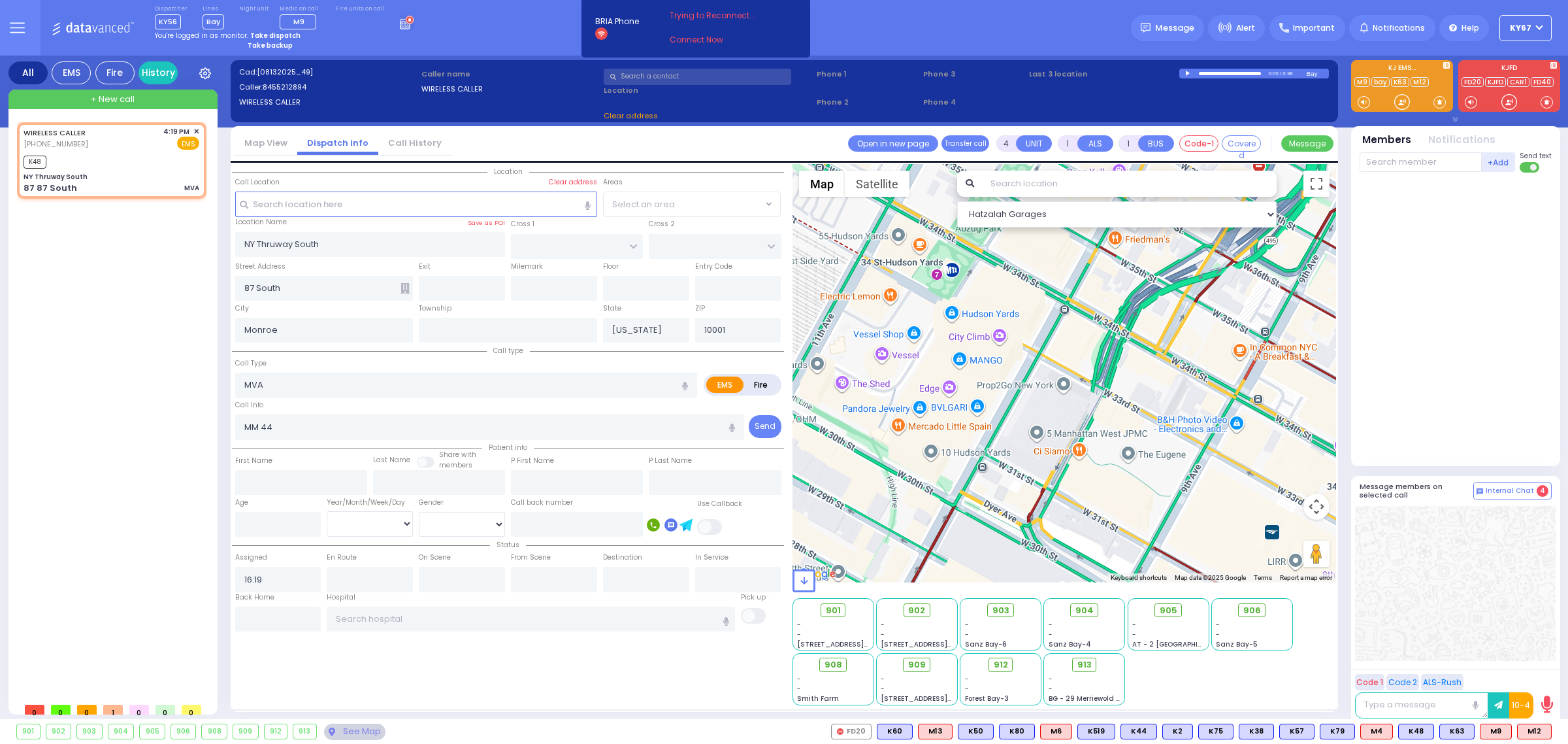
select select
type input "16:33"
type input "DIVISION AVE"
type input "[GEOGRAPHIC_DATA]"
type input "87 87 South"
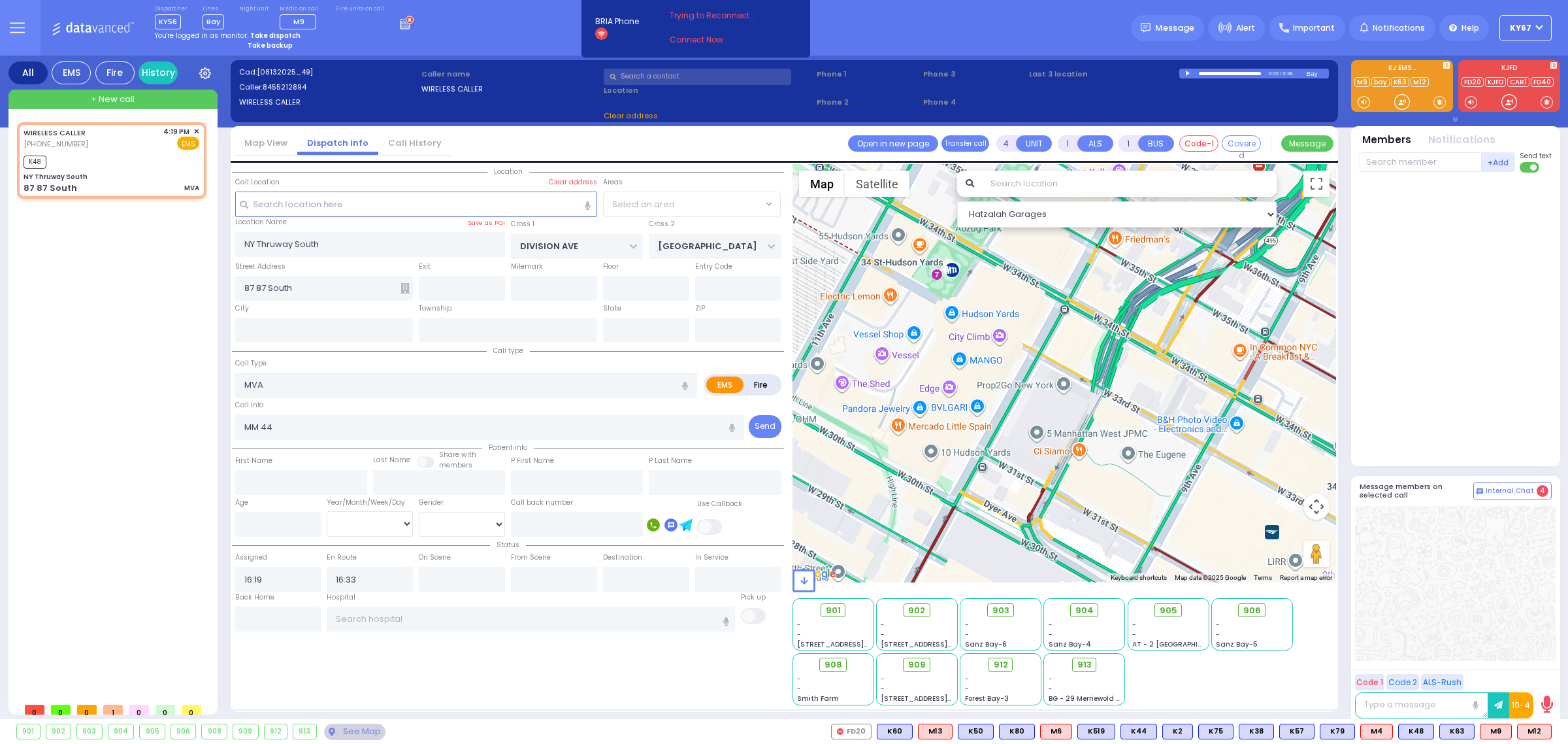
select select "Hatzalah Garages"
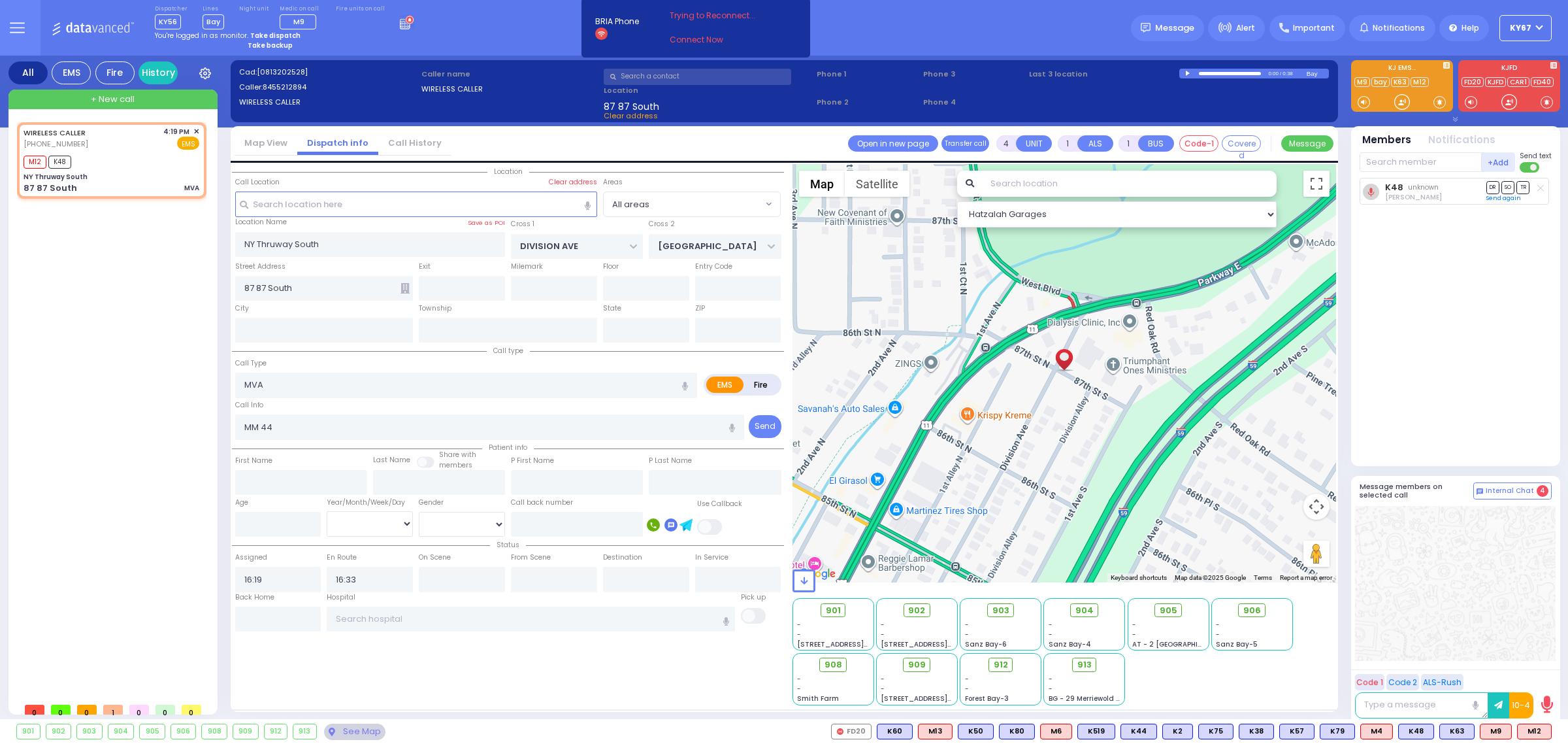
select select
radio input "true"
select select
select select "Hatzalah Garages"
select select
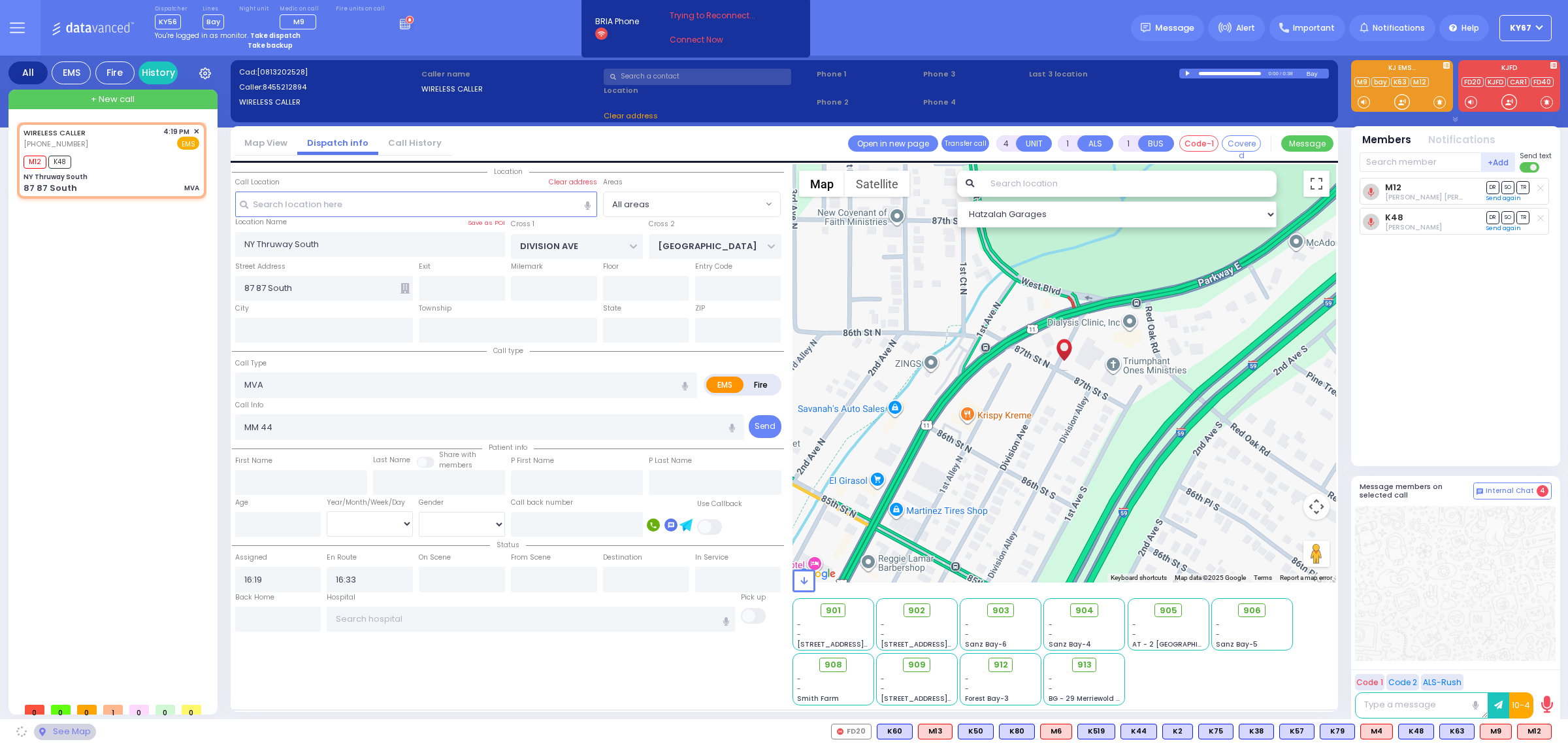
radio input "true"
select select
select select "Hatzalah Garages"
select select
radio input "true"
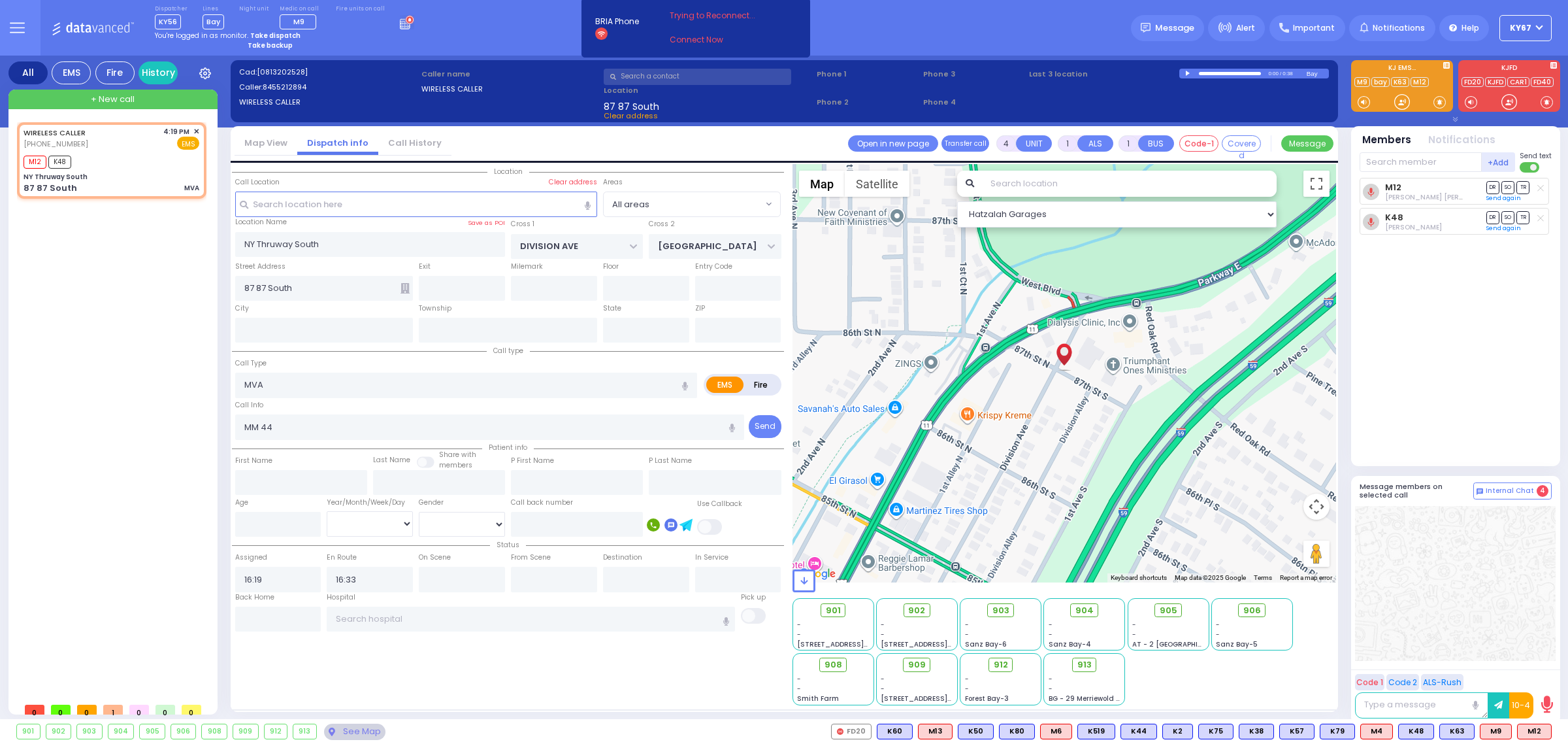
select select
select select "Hatzalah Garages"
select select
radio input "true"
select select
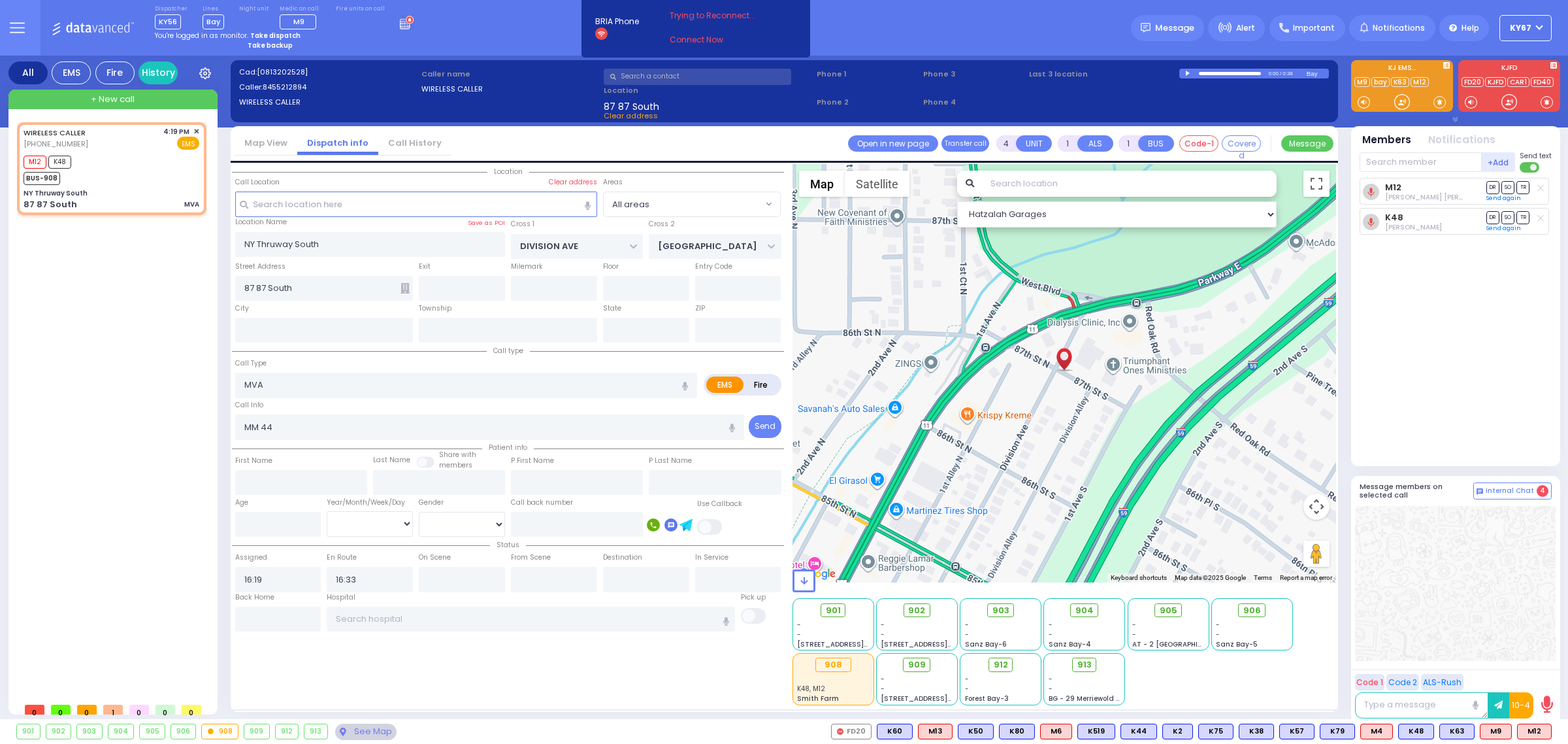
select select "Hatzalah Garages"
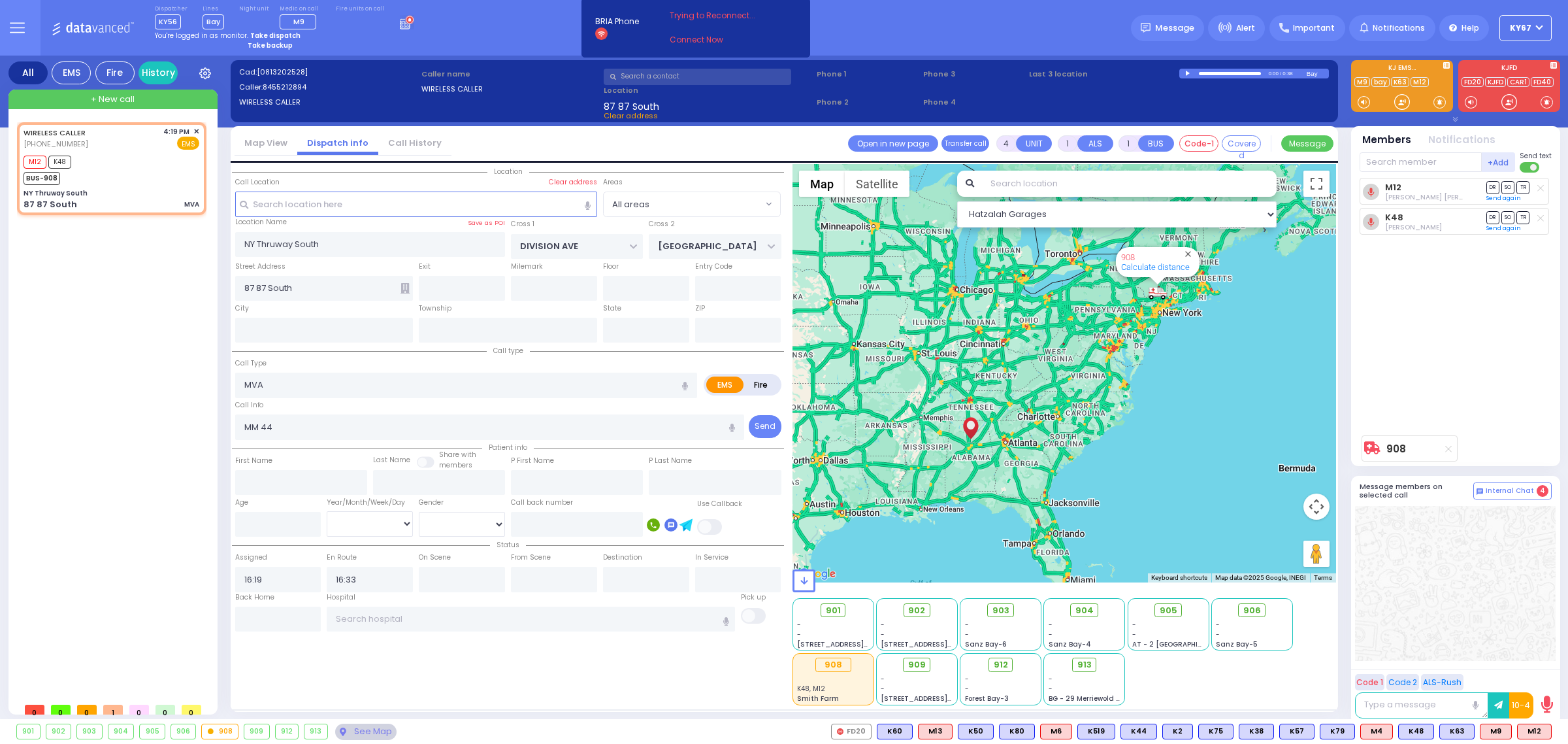
select select
radio input "true"
select select
select select "Hatzalah Garages"
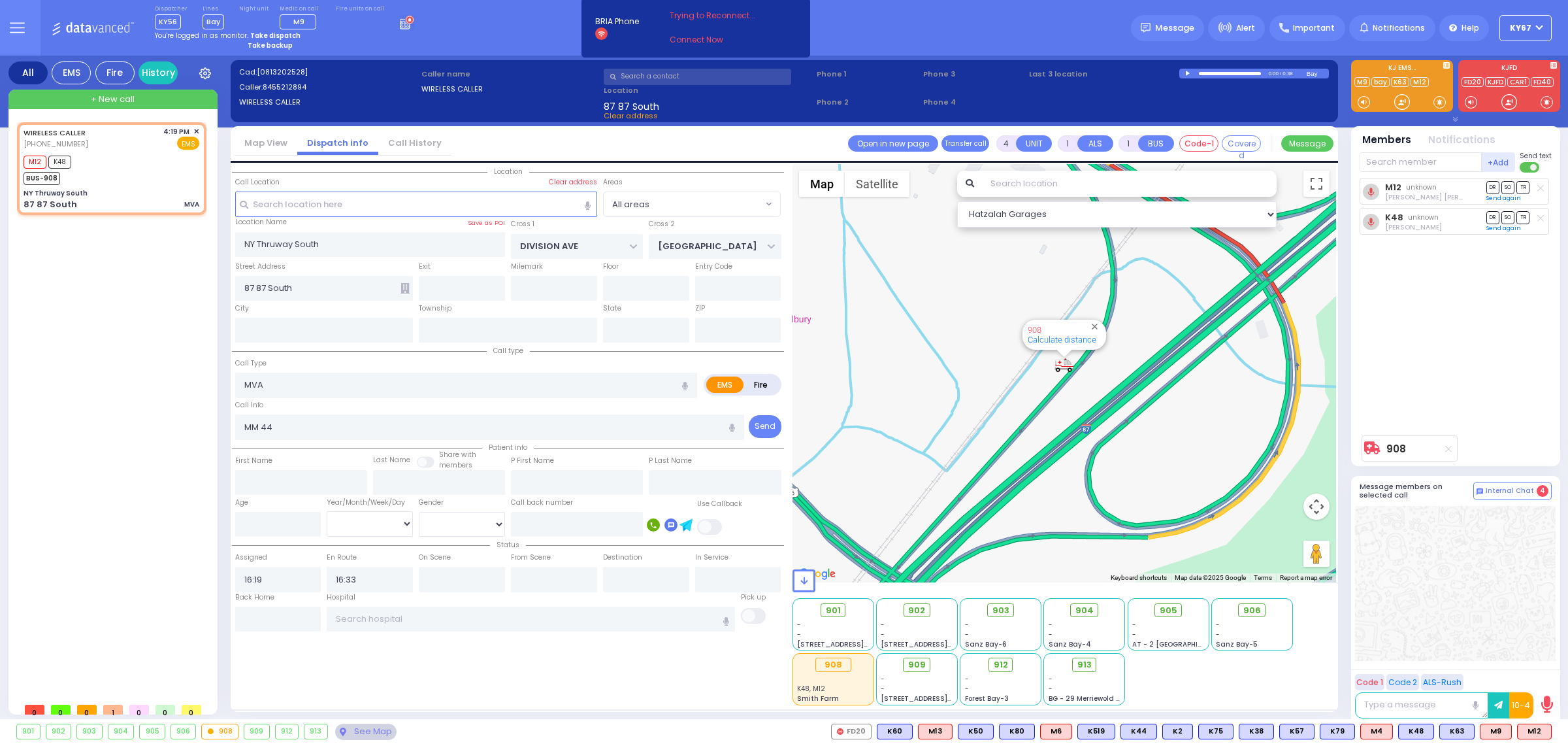
select select
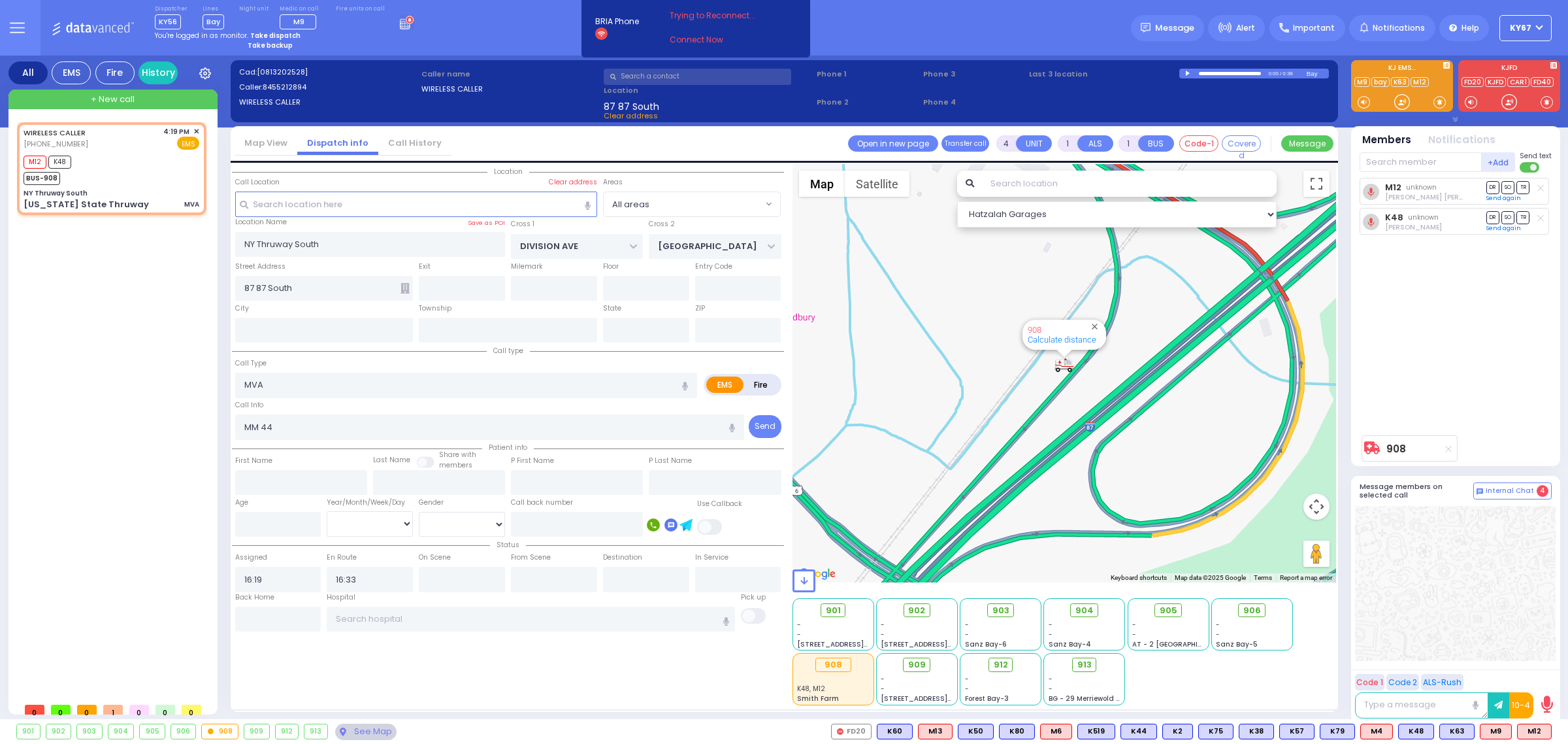
select select
radio input "true"
select select
select select "Hatzalah Garages"
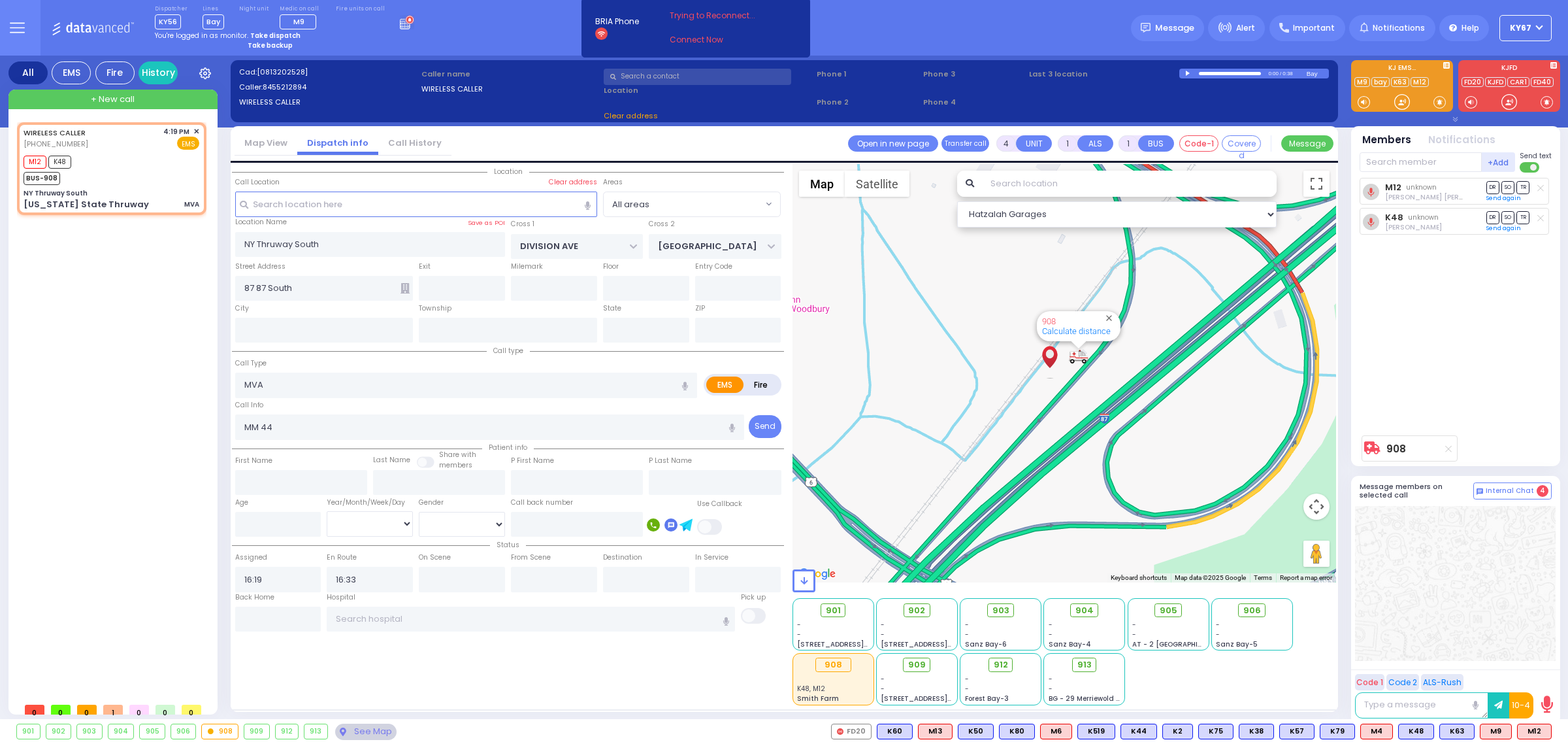
type input "[US_STATE] State Thruway"
type input "Woodbury"
type input "[US_STATE]"
type input "10917"
select select
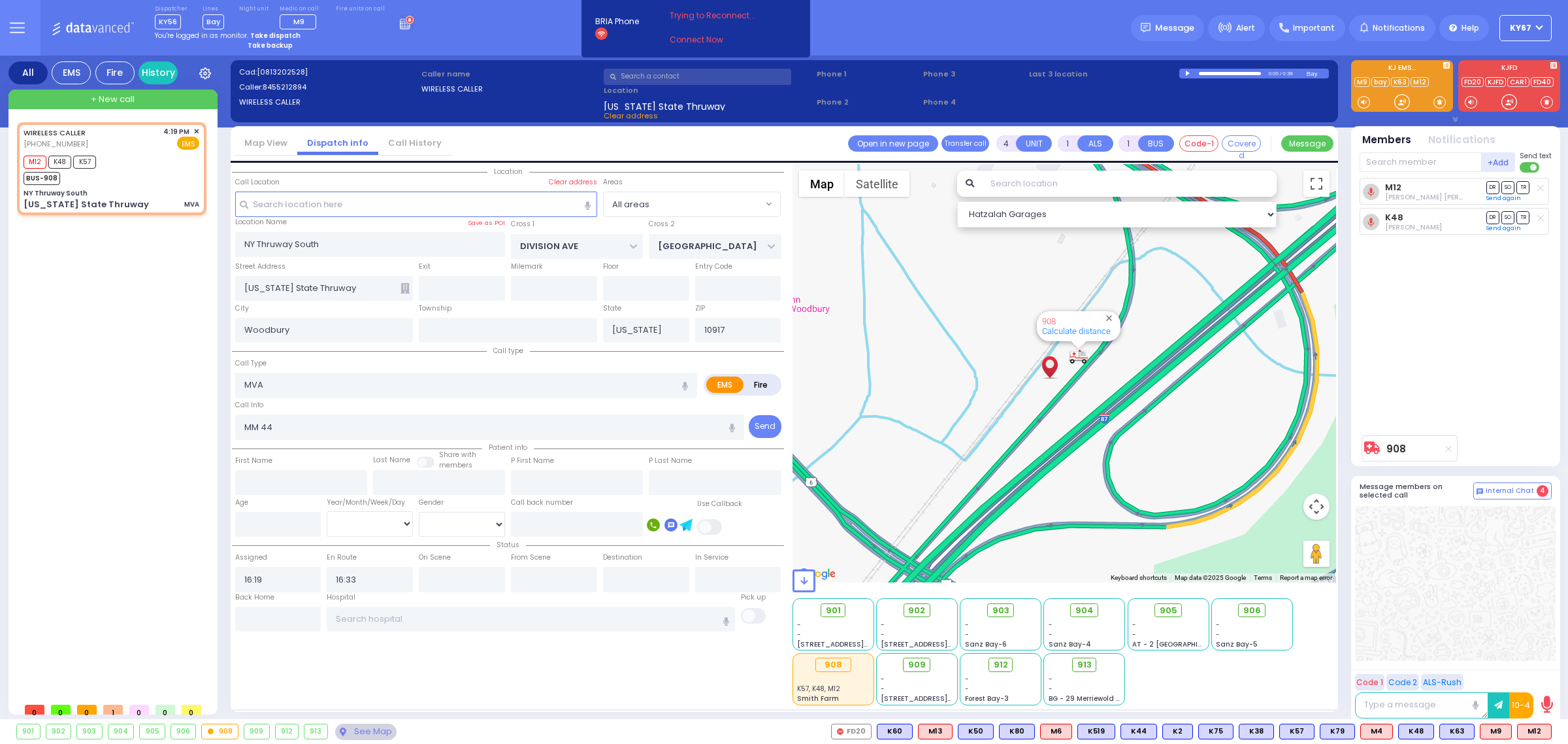
radio input "true"
select select
select select "Hatzalah Garages"
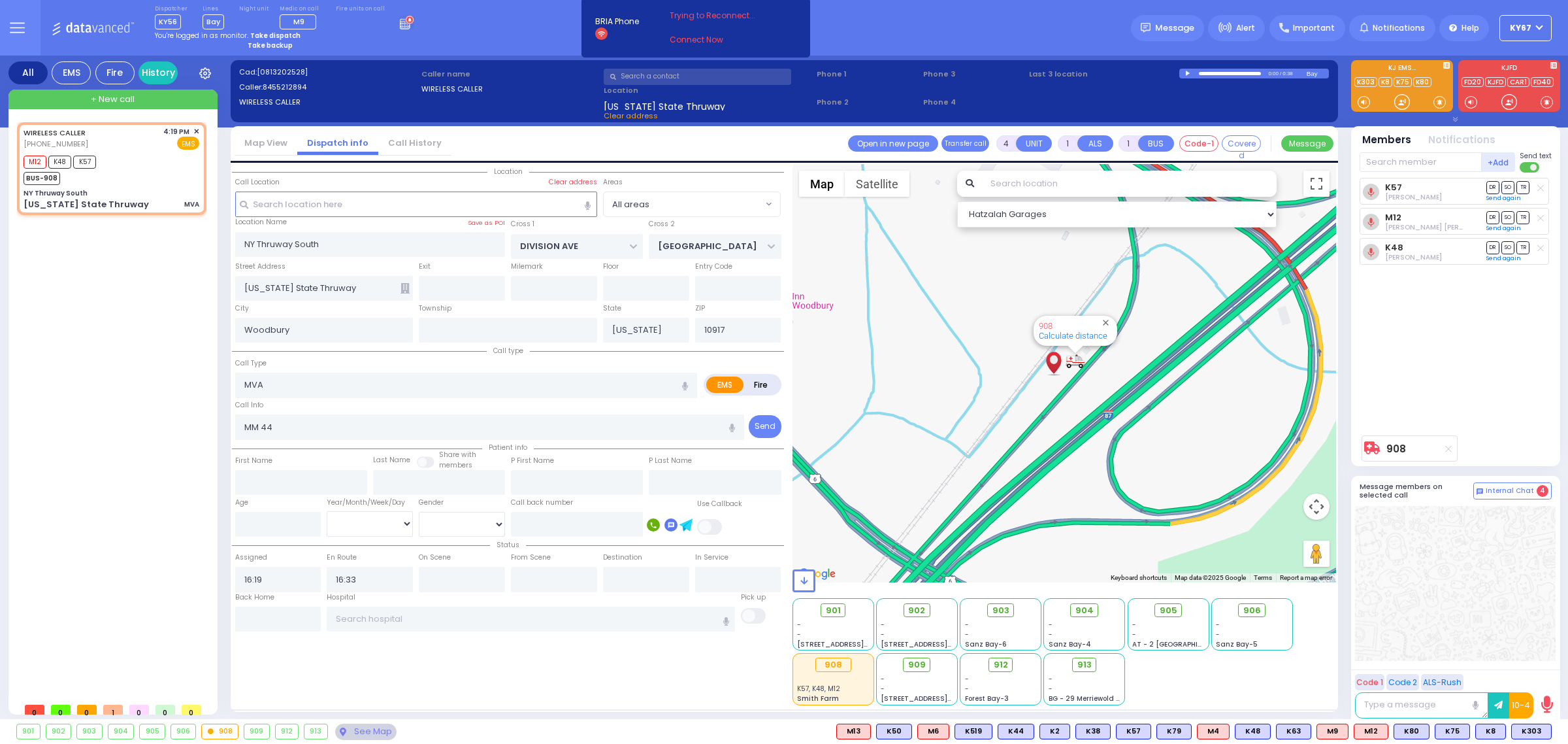
type input "6"
select select
radio input "true"
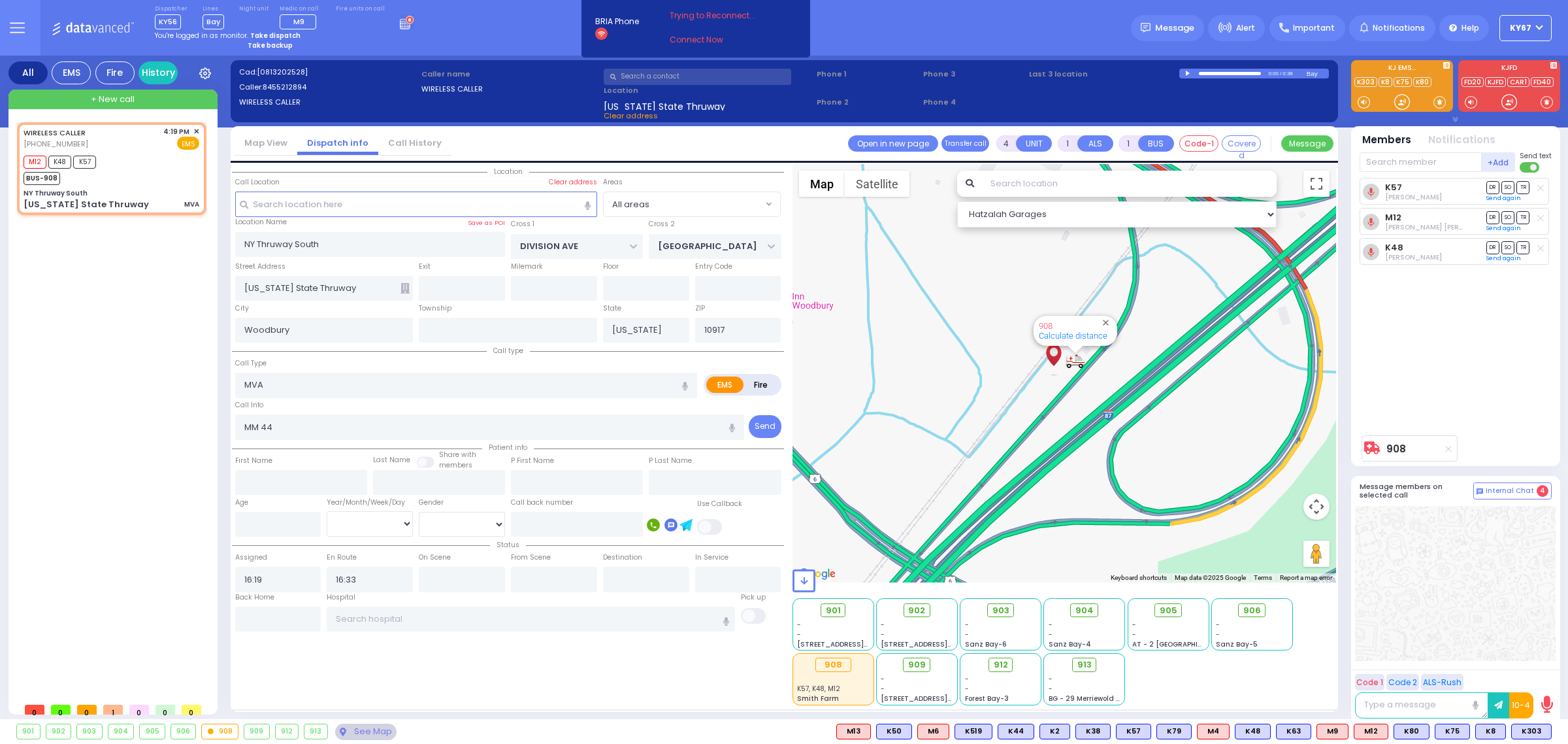
type input "Unknown"
select select "Year"
select select "Hatzalah Garages"
select select
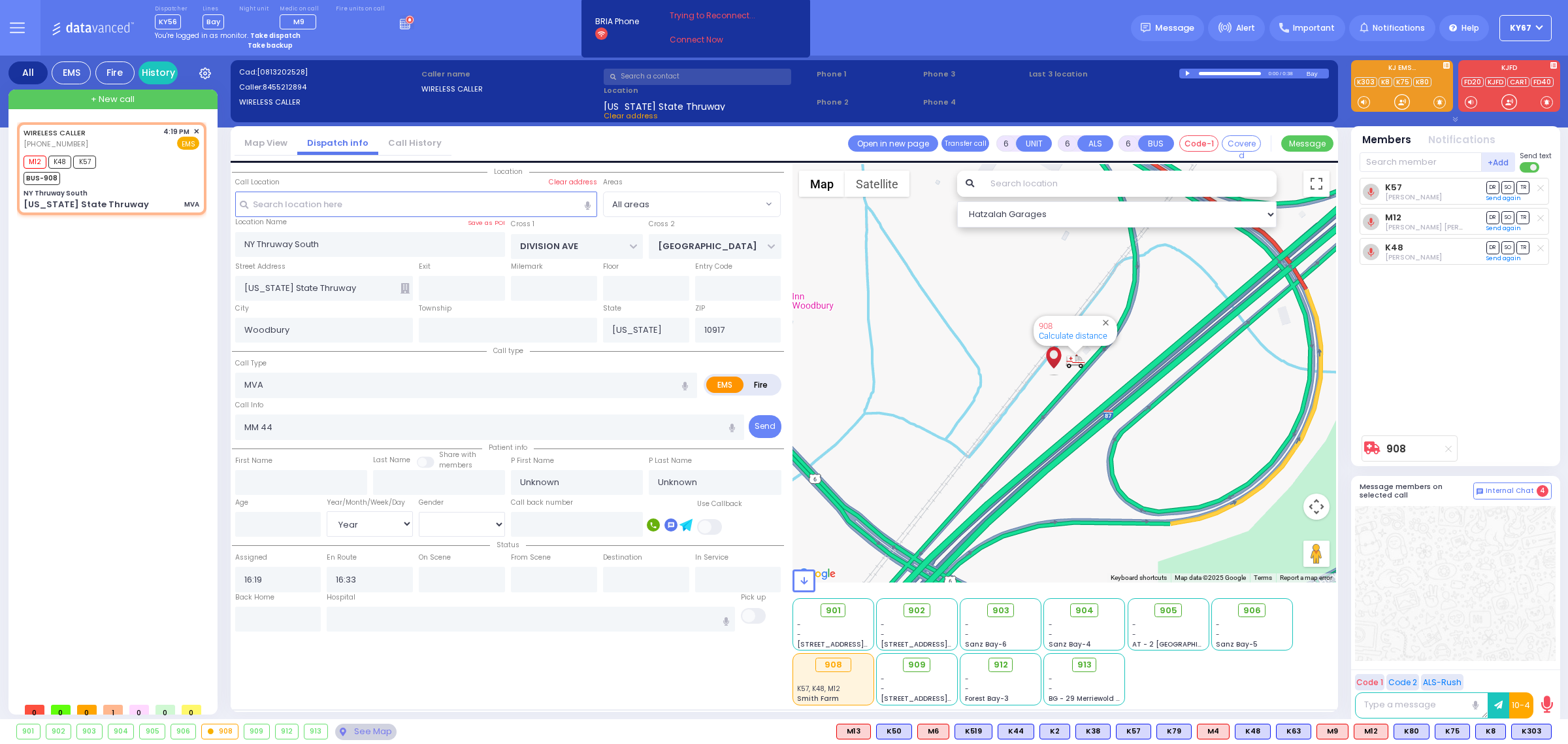
radio input "true"
select select "Year"
select select "Hatzalah Garages"
select select
radio input "true"
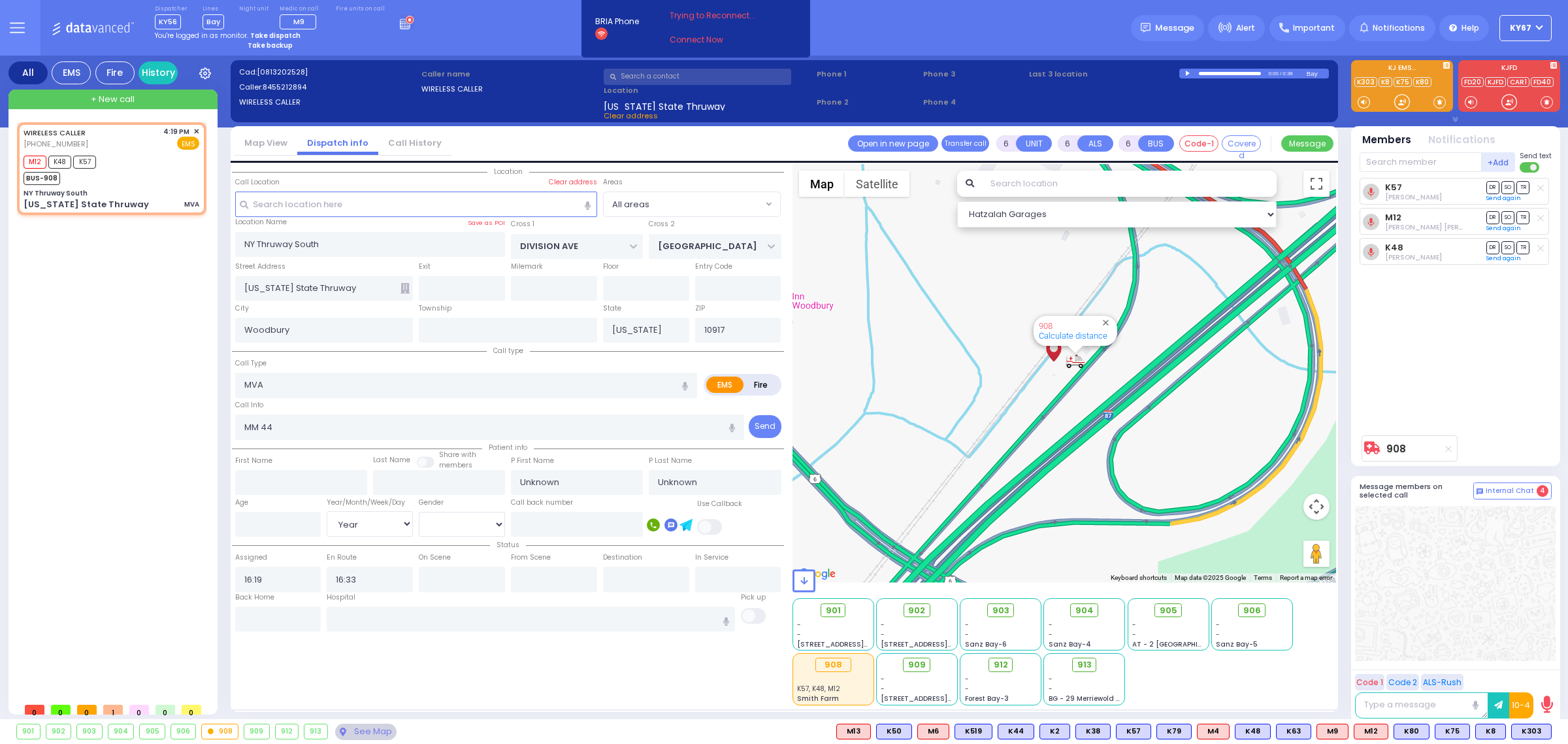
select select "Year"
select select "Hatzalah Garages"
select select
radio input "true"
type input "[PERSON_NAME]"
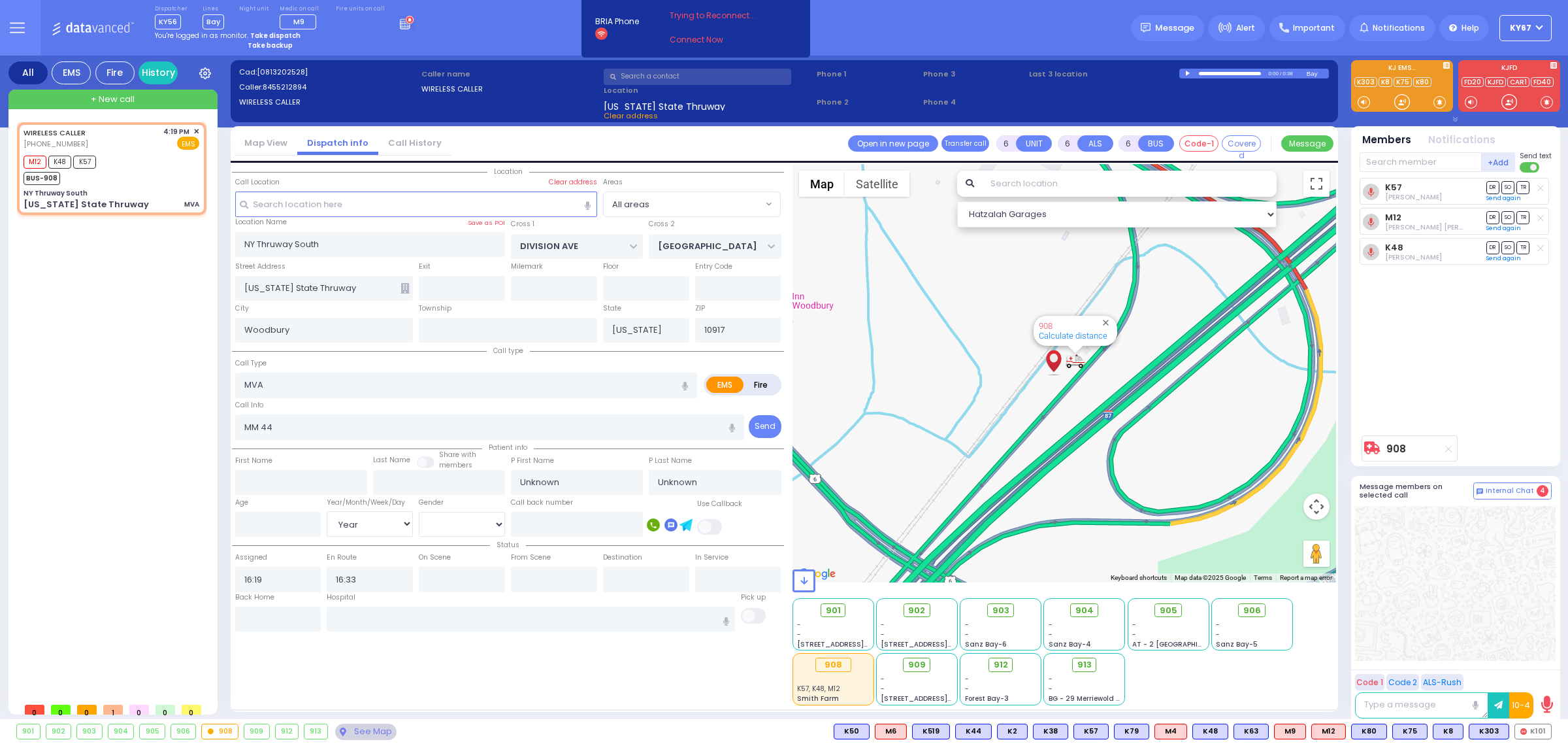
type input "Bassul"
select select "Year"
select select "Hatzalah Garages"
select select
radio input "true"
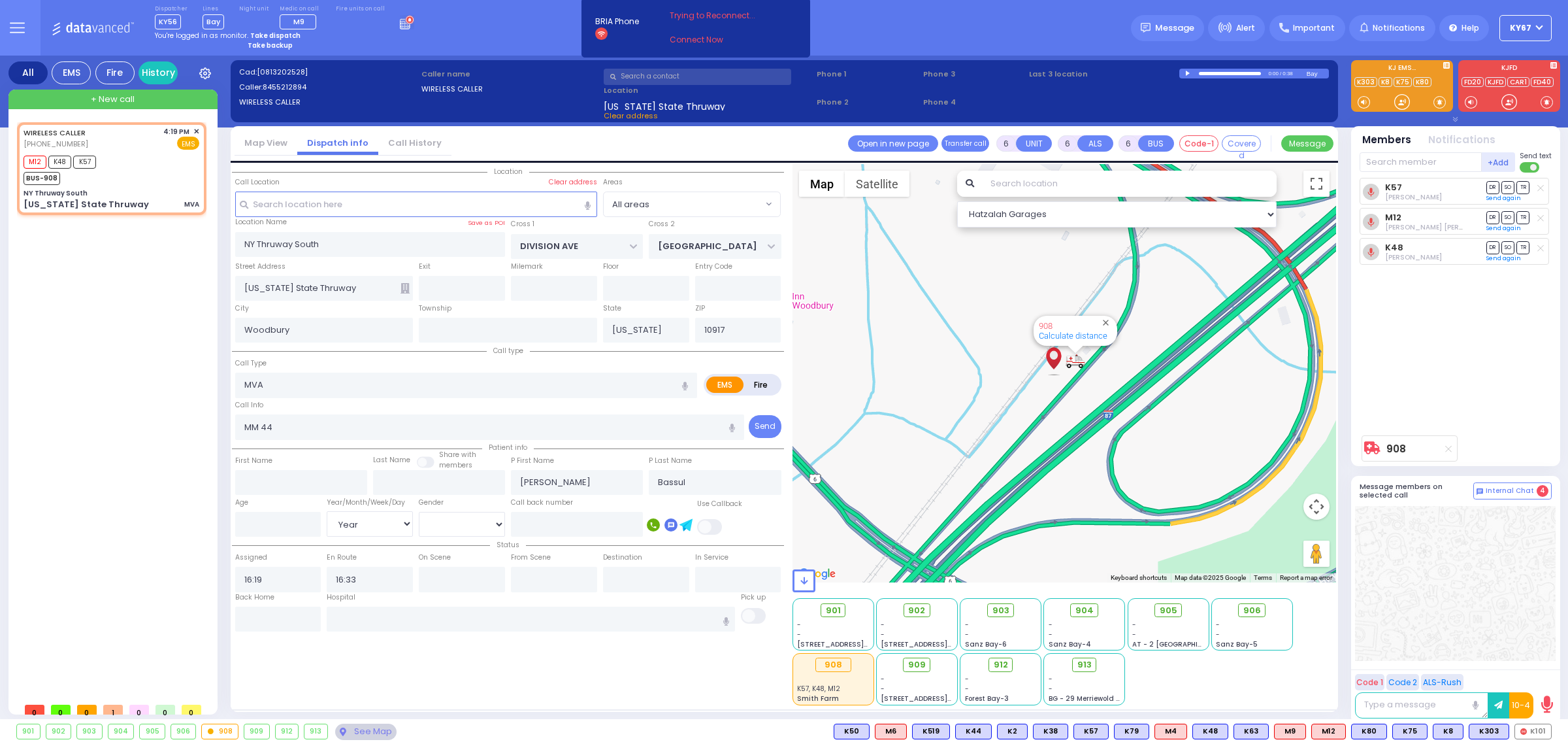
select select "Year"
select select "Hatzalah Garages"
select select
radio input "true"
select select "Year"
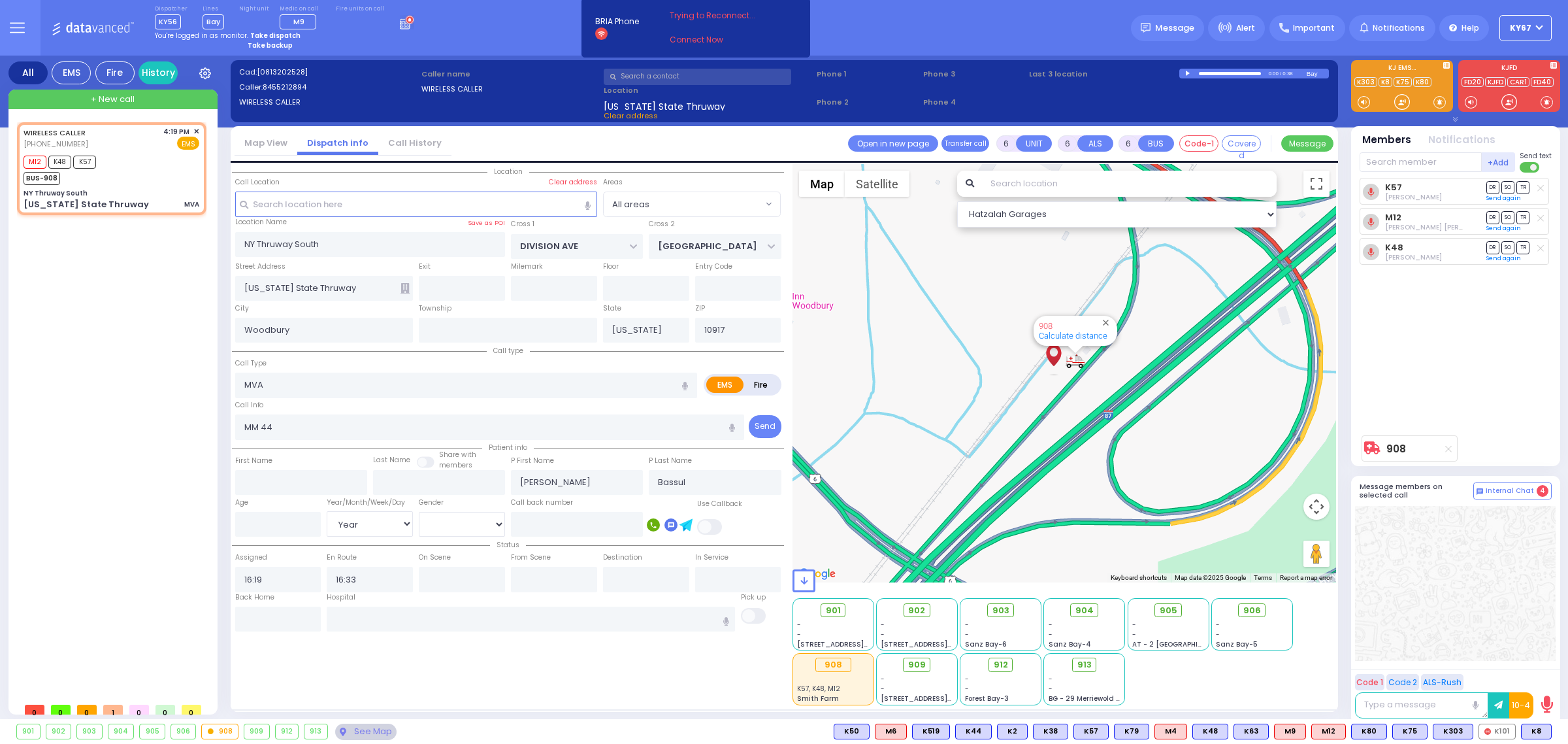
select select "Hatzalah Garages"
select select
radio input "true"
select select "Year"
select select "Hatzalah Garages"
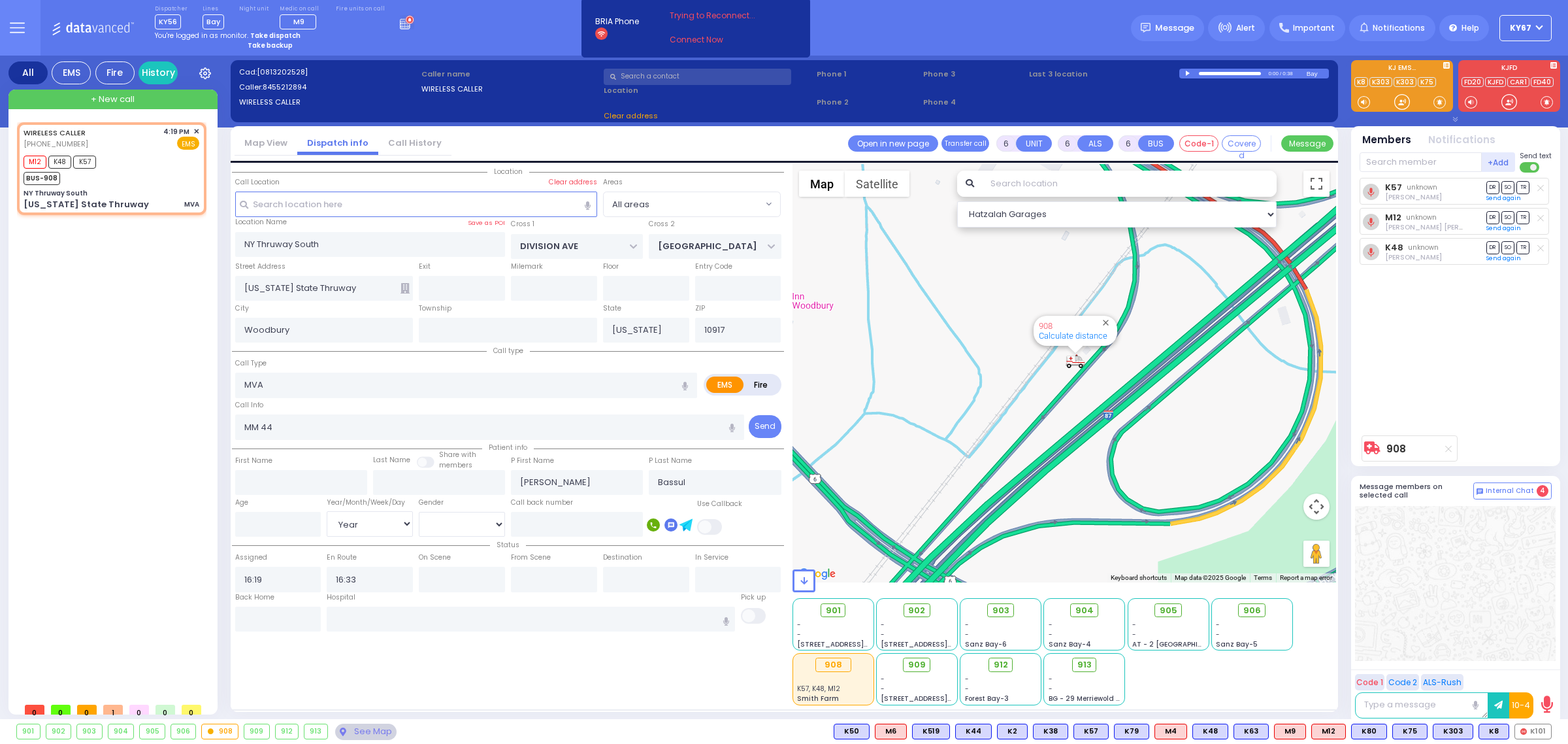
select select
radio input "true"
select select "Year"
select select "Hatzalah Garages"
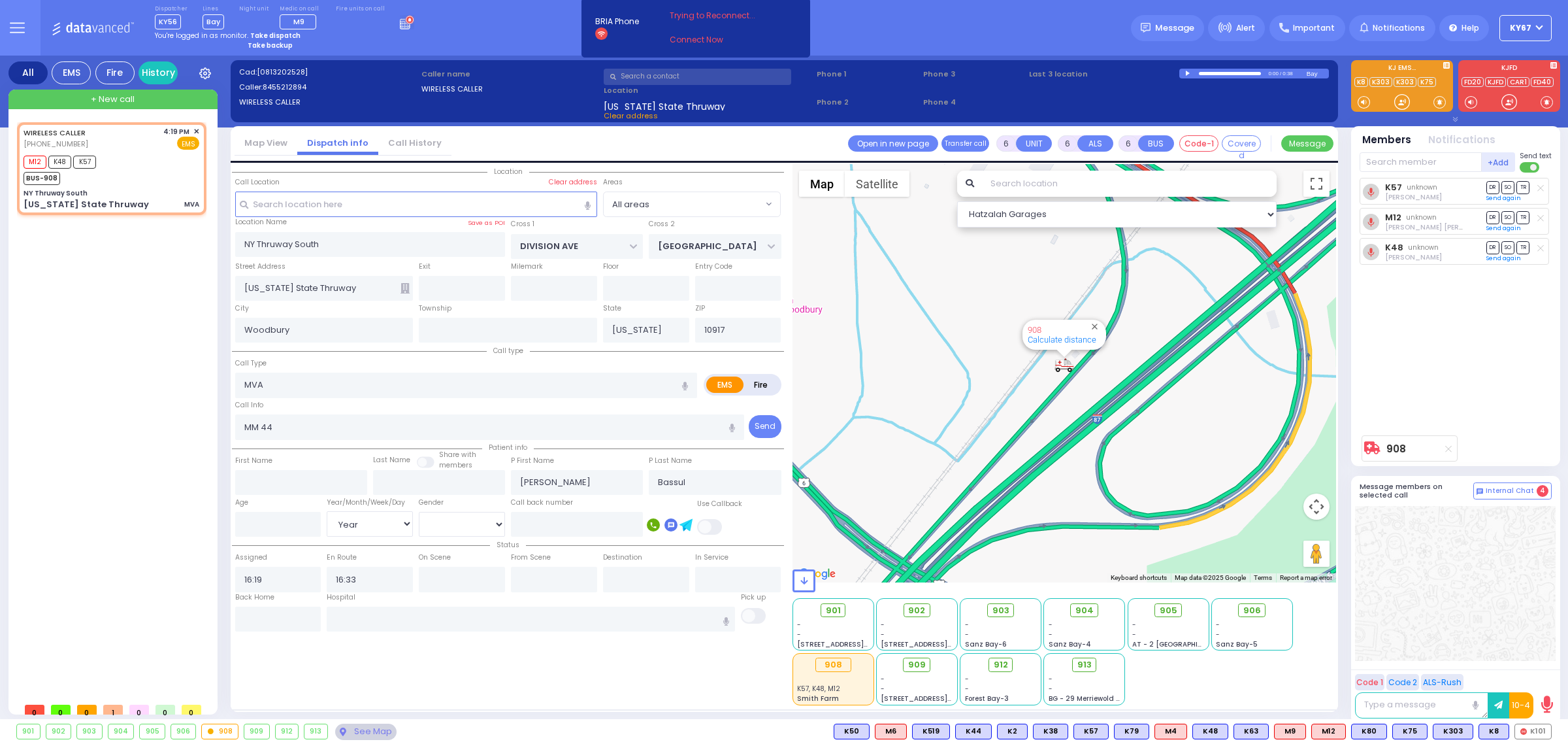
select select
radio input "true"
select select "Year"
select select "Hatzalah Garages"
type input "44"
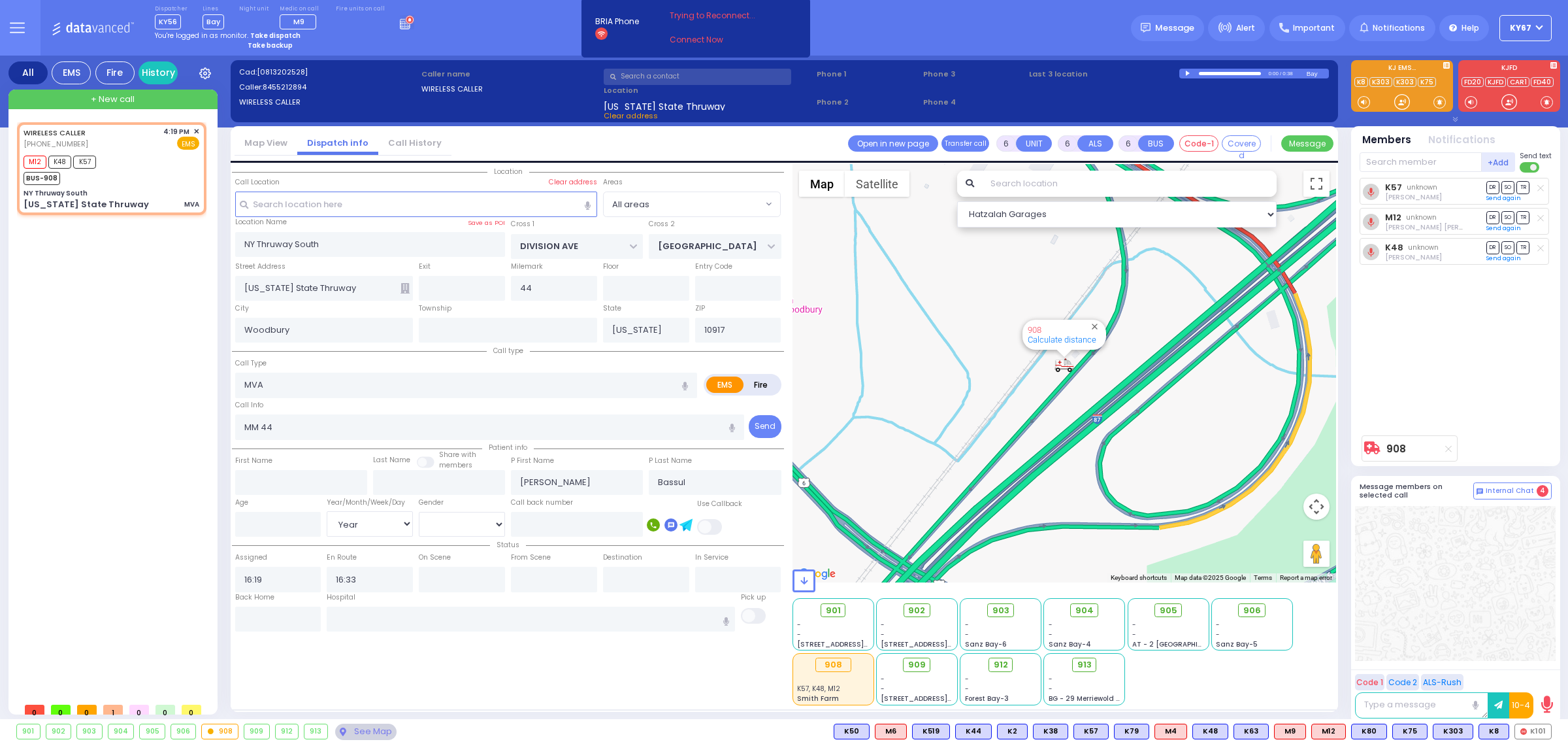
select select
radio input "true"
select select "Year"
select select "Hatzalah Garages"
select select
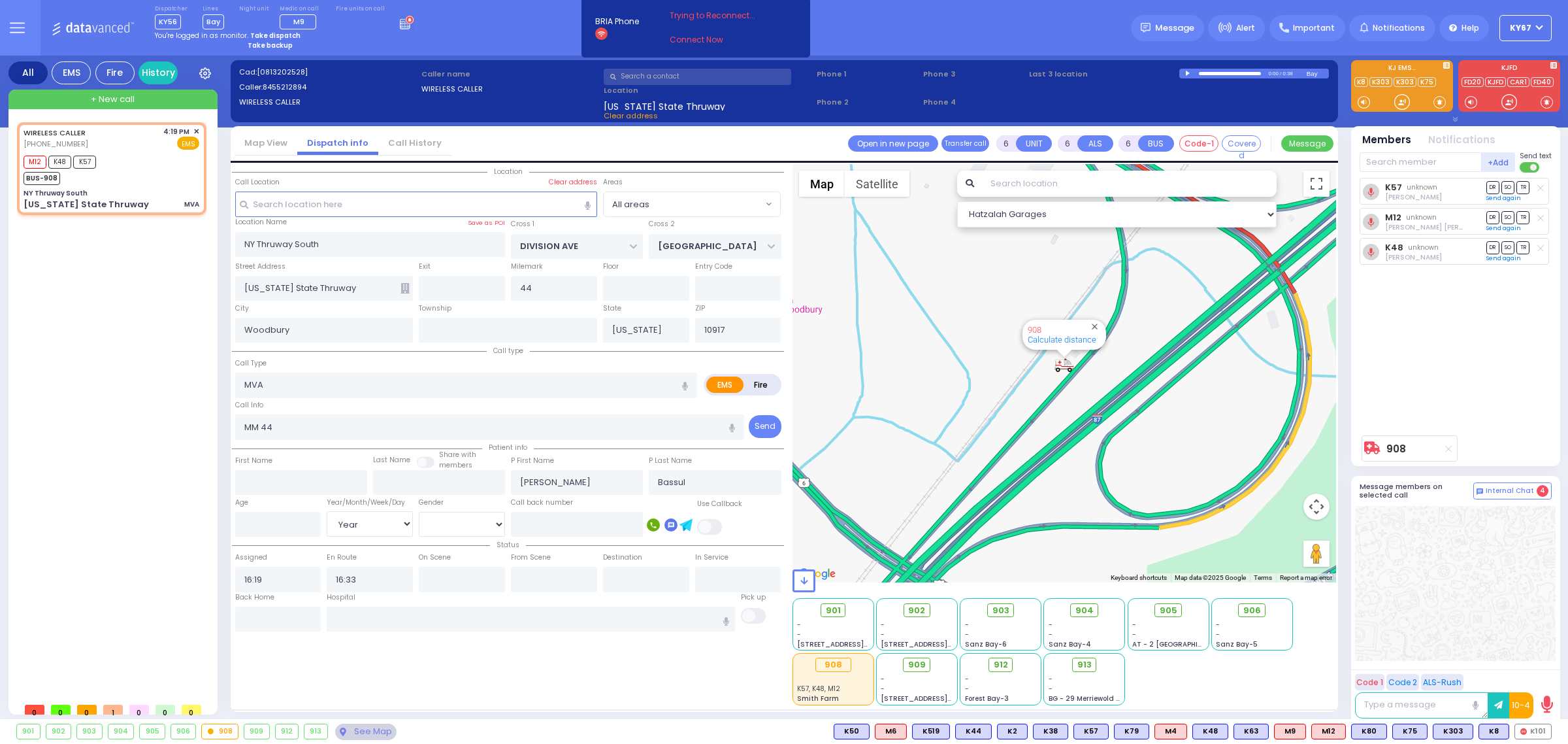
radio input "true"
select select "Year"
select select "Hatzalah Garages"
